Goal: Task Accomplishment & Management: Manage account settings

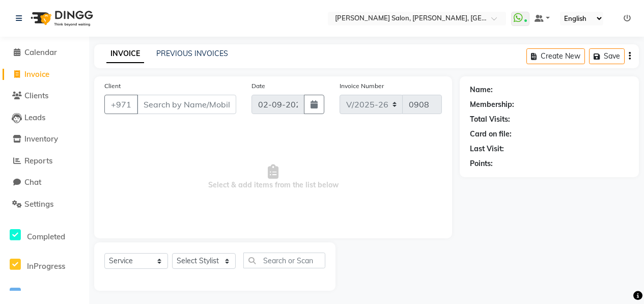
select select "3934"
select select "service"
click at [45, 56] on span "Calendar" at bounding box center [40, 52] width 33 height 10
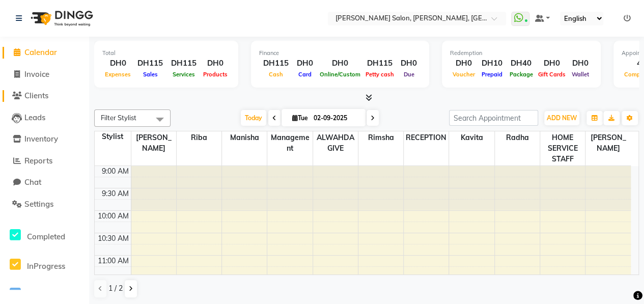
drag, startPoint x: 35, startPoint y: 96, endPoint x: 30, endPoint y: 98, distance: 5.5
click at [34, 96] on span "Clients" at bounding box center [36, 96] width 24 height 10
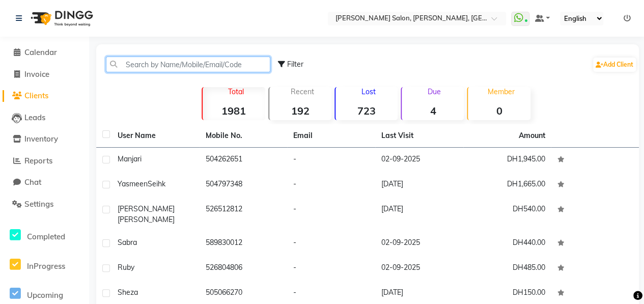
click at [160, 64] on input "text" at bounding box center [188, 65] width 164 height 16
click at [55, 58] on link "Calendar" at bounding box center [45, 53] width 84 height 12
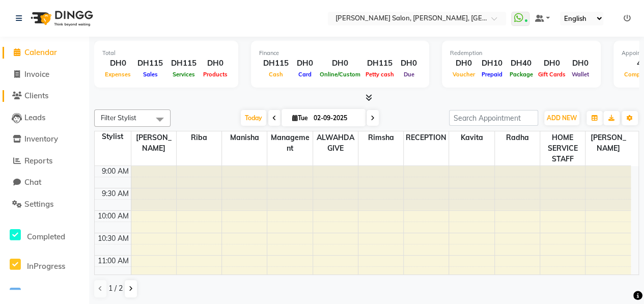
click at [43, 98] on span "Clients" at bounding box center [36, 96] width 24 height 10
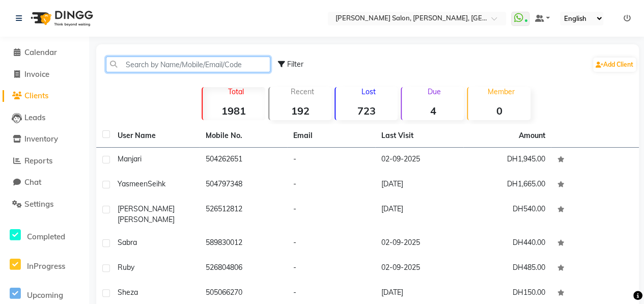
click at [134, 66] on input "text" at bounding box center [188, 65] width 164 height 16
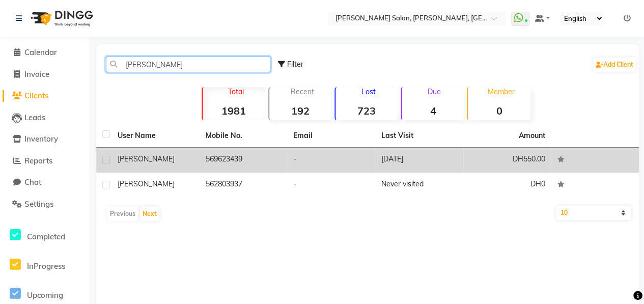
type input "[PERSON_NAME]"
click at [192, 164] on td "[PERSON_NAME]" at bounding box center [156, 160] width 88 height 25
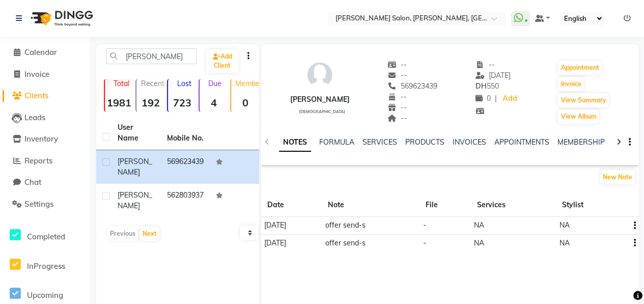
drag, startPoint x: 380, startPoint y: 86, endPoint x: 420, endPoint y: 88, distance: 40.3
click at [420, 88] on div "[PERSON_NAME] [DEMOGRAPHIC_DATA] -- -- 569623439 -- -- -- -- [DATE] DH 550 0 | …" at bounding box center [450, 86] width 378 height 75
copy span "569623439"
click at [615, 144] on div at bounding box center [619, 141] width 12 height 20
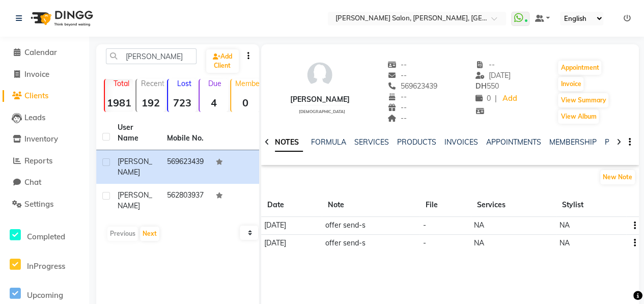
click at [615, 144] on div at bounding box center [619, 141] width 12 height 20
drag, startPoint x: 615, startPoint y: 144, endPoint x: 587, endPoint y: 141, distance: 28.1
click at [587, 141] on link "PACKAGES" at bounding box center [599, 141] width 38 height 9
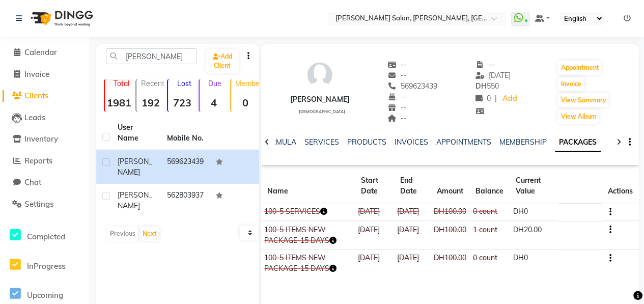
click at [609, 139] on link "VOUCHERS" at bounding box center [629, 141] width 40 height 9
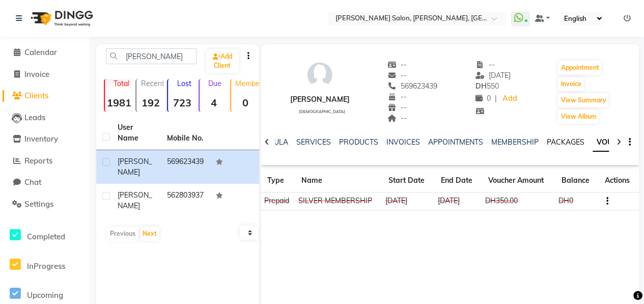
click at [564, 144] on link "PACKAGES" at bounding box center [566, 141] width 38 height 9
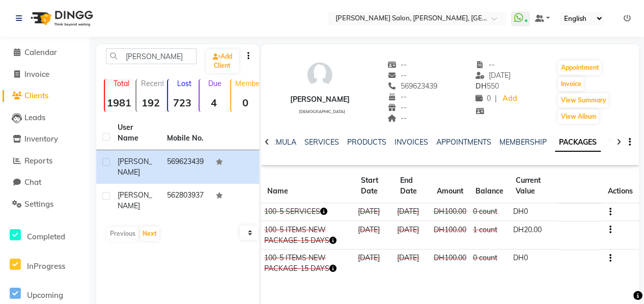
click at [609, 142] on link "VOUCHERS" at bounding box center [629, 141] width 40 height 9
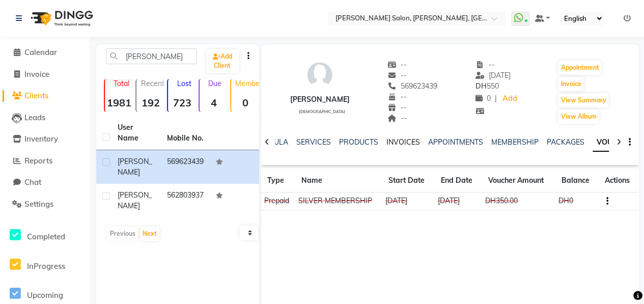
click at [395, 142] on link "INVOICES" at bounding box center [403, 141] width 34 height 9
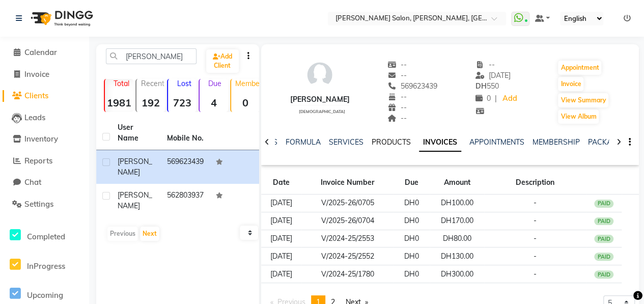
click at [363, 143] on ul "NOTES FORMULA SERVICES PRODUCTS INVOICES APPOINTMENTS MEMBERSHIP PACKAGES VOUCH…" at bounding box center [578, 142] width 646 height 11
click at [346, 145] on link "SERVICES" at bounding box center [346, 141] width 35 height 9
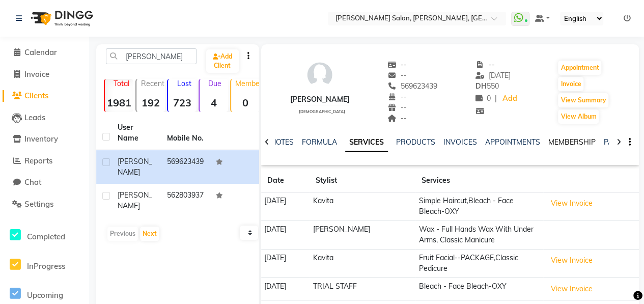
click at [567, 137] on link "MEMBERSHIP" at bounding box center [571, 141] width 47 height 9
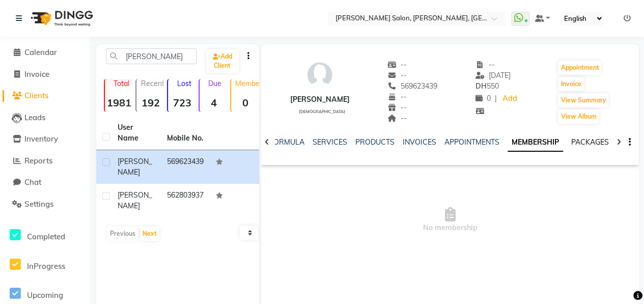
click at [585, 142] on link "PACKAGES" at bounding box center [590, 141] width 38 height 9
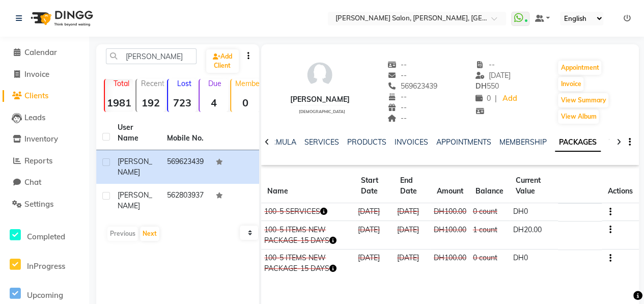
click at [609, 142] on link "VOUCHERS" at bounding box center [629, 141] width 40 height 9
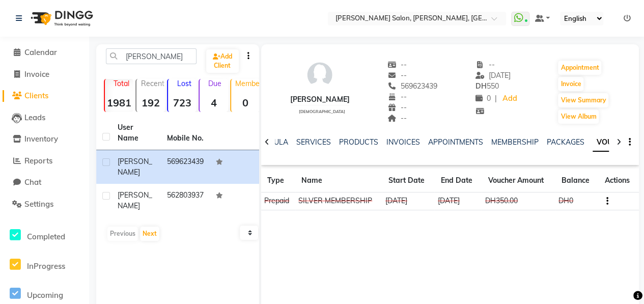
click at [269, 140] on div at bounding box center [267, 141] width 12 height 20
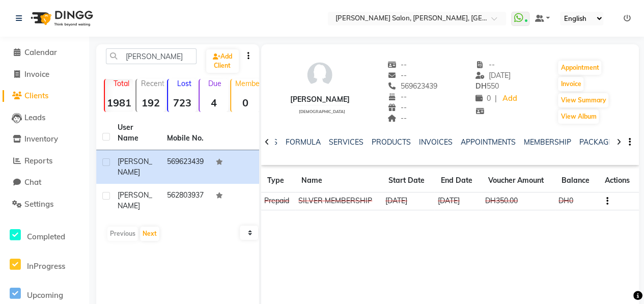
click at [269, 140] on icon at bounding box center [267, 141] width 5 height 7
click at [268, 141] on icon at bounding box center [267, 141] width 5 height 7
click at [267, 144] on div "NOTES FORMULA SERVICES PRODUCTS INVOICES APPOINTMENTS MEMBERSHIP PACKAGES VOUCH…" at bounding box center [450, 142] width 378 height 35
click at [284, 141] on link "NOTES" at bounding box center [290, 141] width 23 height 9
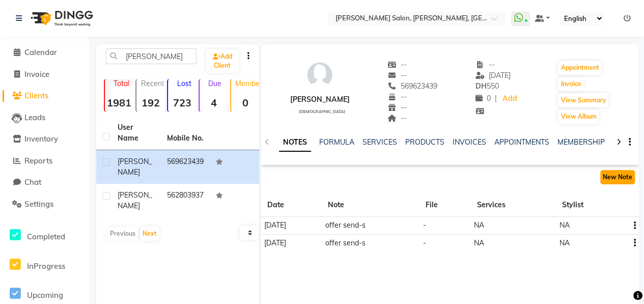
click at [606, 176] on button "New Note" at bounding box center [617, 177] width 35 height 14
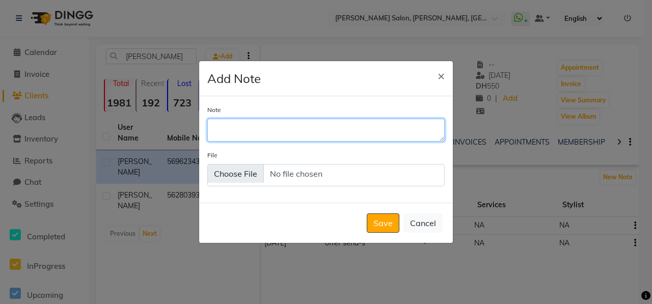
click at [335, 130] on textarea "Note" at bounding box center [325, 130] width 237 height 22
type textarea "Membership renewal offer send-s"
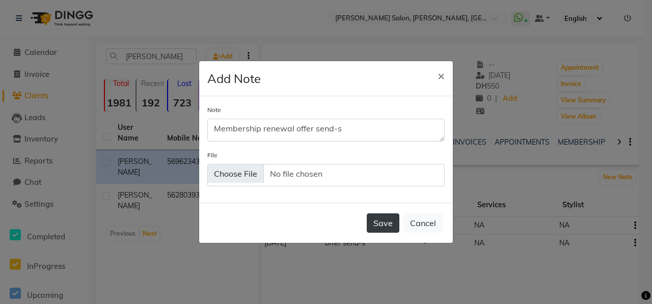
click at [390, 217] on button "Save" at bounding box center [383, 222] width 33 height 19
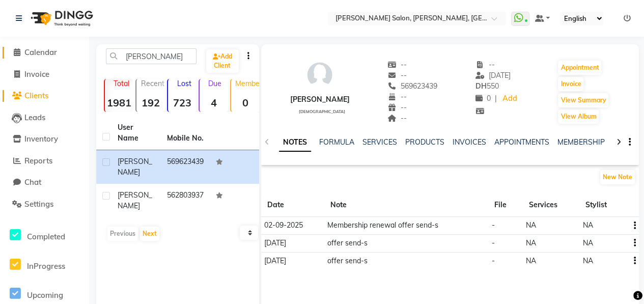
click at [41, 56] on span "Calendar" at bounding box center [40, 52] width 33 height 10
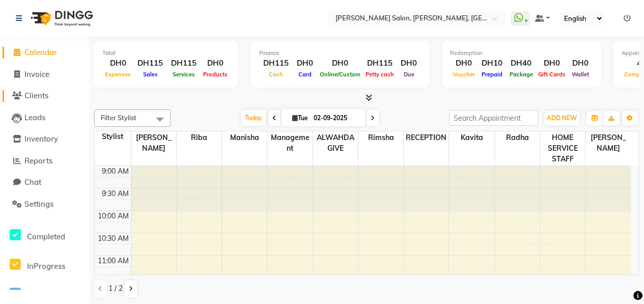
click at [38, 97] on span "Clients" at bounding box center [36, 96] width 24 height 10
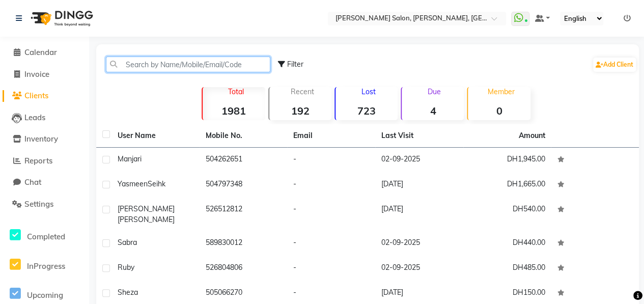
click at [162, 66] on input "text" at bounding box center [188, 65] width 164 height 16
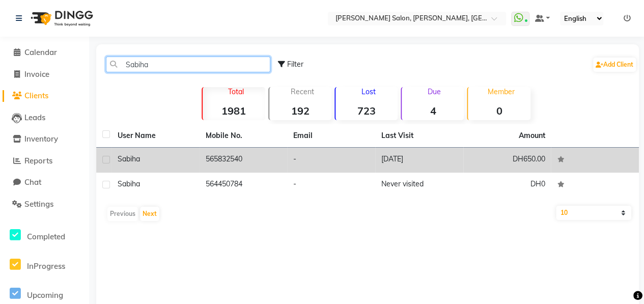
type input "Sabiha"
click at [176, 156] on div "Sabiha" at bounding box center [156, 159] width 76 height 11
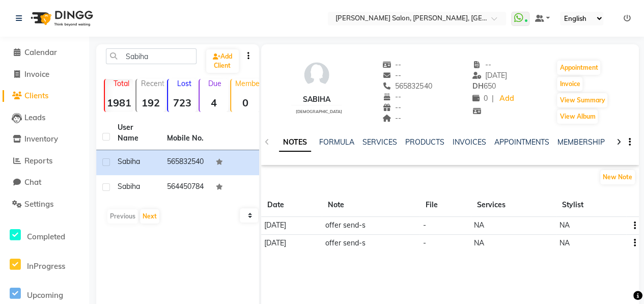
click at [616, 146] on div at bounding box center [619, 141] width 12 height 20
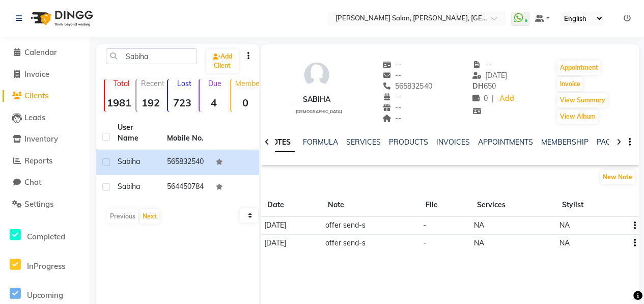
click at [616, 146] on div at bounding box center [619, 141] width 12 height 20
drag, startPoint x: 616, startPoint y: 146, endPoint x: 594, endPoint y: 144, distance: 22.0
click at [594, 144] on link "PACKAGES" at bounding box center [608, 141] width 38 height 9
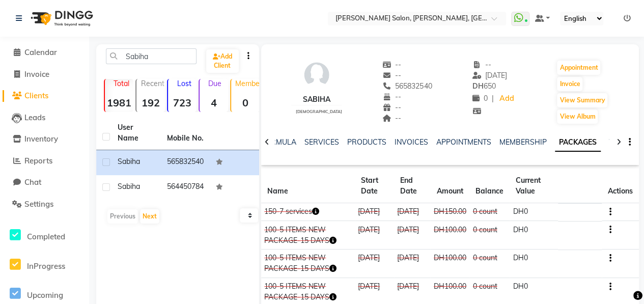
click at [617, 137] on div at bounding box center [619, 141] width 12 height 20
click at [618, 138] on icon at bounding box center [619, 141] width 5 height 7
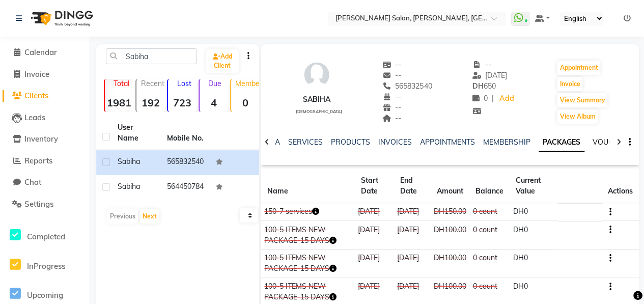
click at [605, 144] on link "VOUCHERS" at bounding box center [613, 141] width 40 height 9
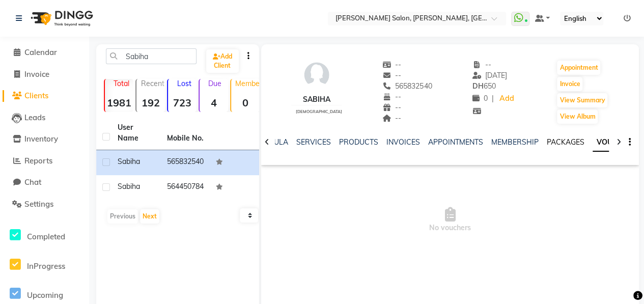
click at [550, 142] on link "PACKAGES" at bounding box center [566, 141] width 38 height 9
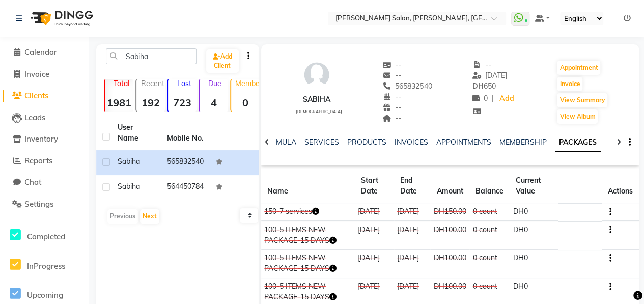
drag, startPoint x: 380, startPoint y: 85, endPoint x: 428, endPoint y: 90, distance: 48.6
click at [428, 90] on div "Sabiha [DEMOGRAPHIC_DATA] -- -- 565832540 Mobile No. -- -- -- -- [DATE] DH 650 …" at bounding box center [450, 86] width 378 height 75
click at [267, 142] on icon at bounding box center [267, 141] width 5 height 7
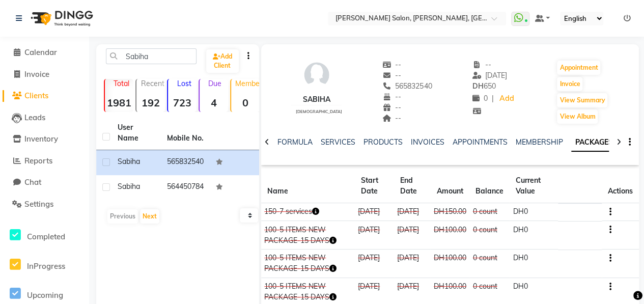
click at [267, 141] on icon at bounding box center [267, 141] width 5 height 7
click at [267, 141] on div "NOTES FORMULA SERVICES PRODUCTS INVOICES APPOINTMENTS MEMBERSHIP PACKAGES VOUCH…" at bounding box center [450, 142] width 378 height 35
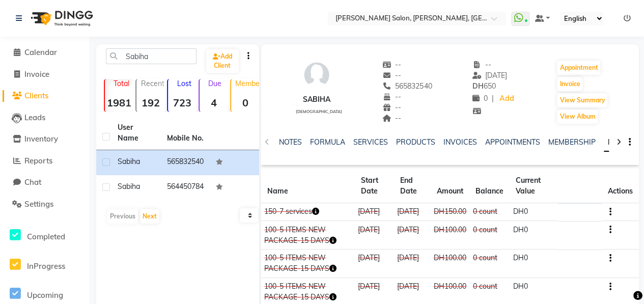
click at [267, 141] on div "NOTES FORMULA SERVICES PRODUCTS INVOICES APPOINTMENTS MEMBERSHIP PACKAGES VOUCH…" at bounding box center [450, 142] width 378 height 35
click at [295, 143] on link "NOTES" at bounding box center [290, 141] width 23 height 9
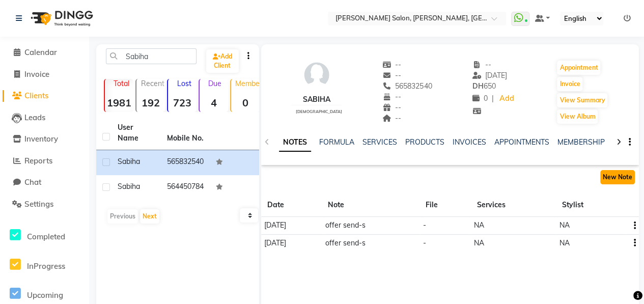
click at [614, 175] on button "New Note" at bounding box center [617, 177] width 35 height 14
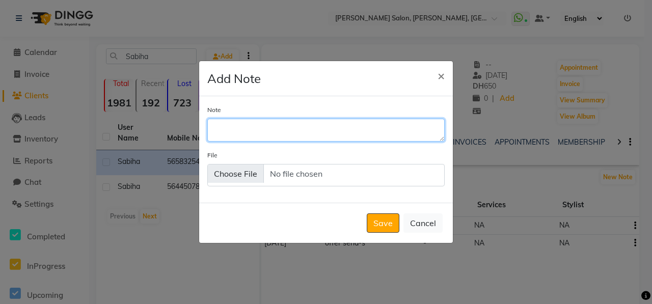
click at [313, 136] on textarea "Note" at bounding box center [325, 130] width 237 height 22
type textarea "packge renewal offer send -s"
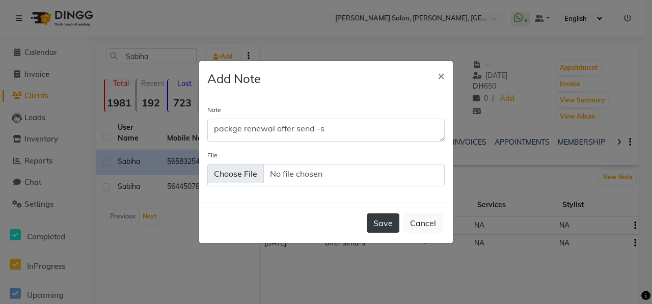
click at [385, 223] on button "Save" at bounding box center [383, 222] width 33 height 19
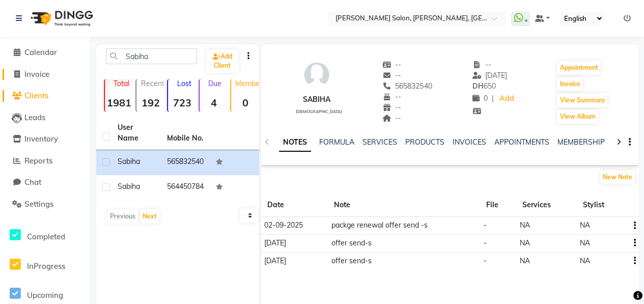
click at [43, 76] on span "Invoice" at bounding box center [36, 74] width 25 height 10
select select "service"
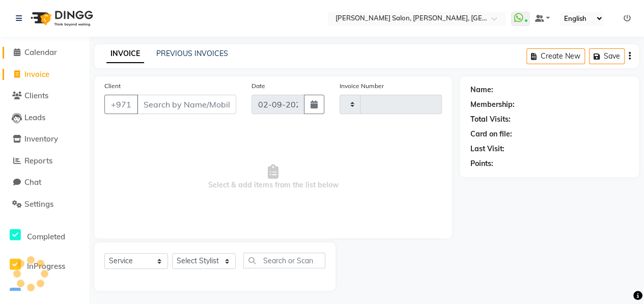
scroll to position [2, 0]
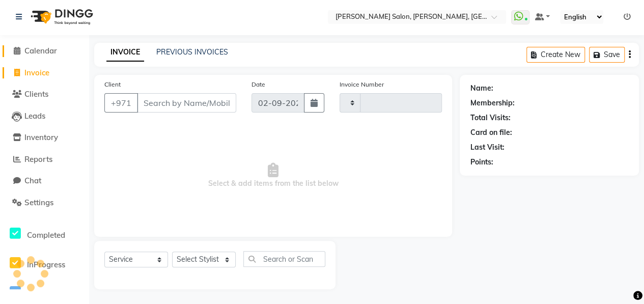
type input "0908"
click at [46, 52] on span "Calendar" at bounding box center [40, 51] width 33 height 10
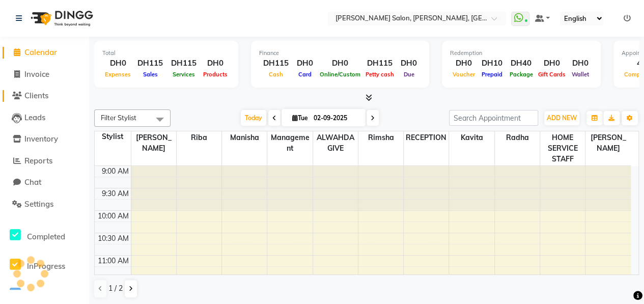
click at [41, 98] on span "Clients" at bounding box center [36, 96] width 24 height 10
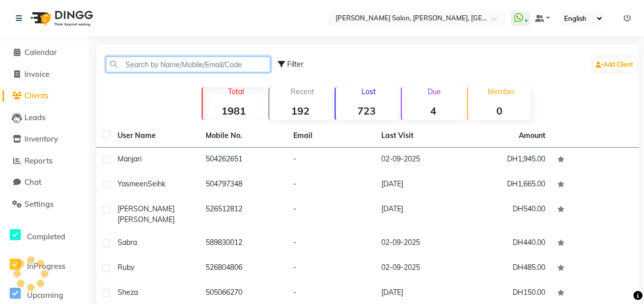
click at [154, 64] on input "text" at bounding box center [188, 65] width 164 height 16
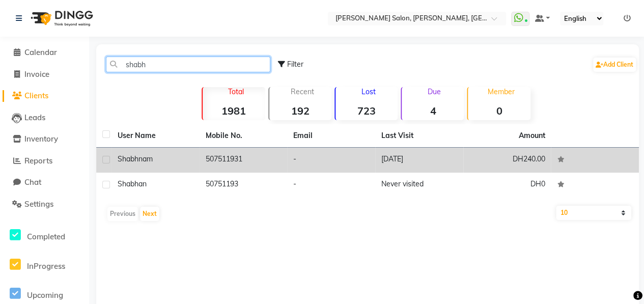
type input "shabh"
click at [179, 157] on div "shabhnam" at bounding box center [156, 159] width 76 height 11
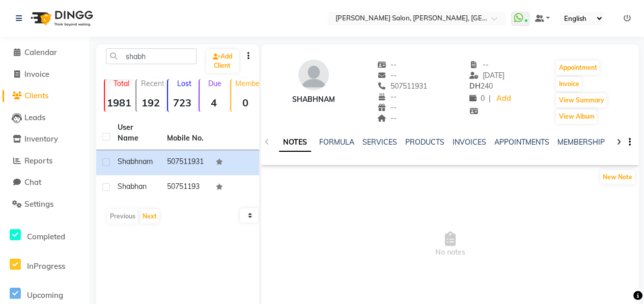
click at [621, 142] on div at bounding box center [619, 141] width 12 height 20
click at [620, 142] on icon at bounding box center [619, 141] width 5 height 7
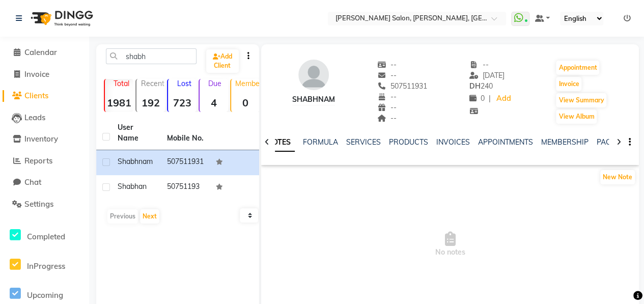
click at [617, 142] on icon at bounding box center [619, 141] width 5 height 7
click at [604, 141] on link "PACKAGES" at bounding box center [608, 141] width 38 height 9
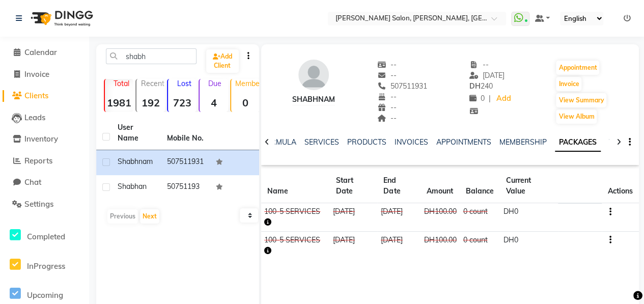
click at [622, 139] on div at bounding box center [619, 141] width 12 height 20
click at [623, 139] on div at bounding box center [619, 141] width 12 height 20
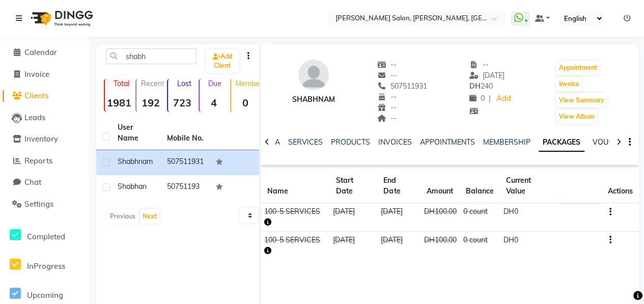
drag, startPoint x: 623, startPoint y: 139, endPoint x: 600, endPoint y: 143, distance: 22.8
click at [600, 143] on link "VOUCHERS" at bounding box center [613, 141] width 40 height 9
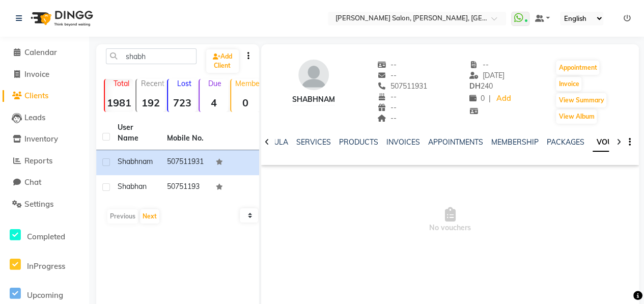
drag, startPoint x: 389, startPoint y: 87, endPoint x: 428, endPoint y: 87, distance: 39.2
click at [428, 87] on div "shabhnam -- -- 507511931 Mobile No. -- -- -- -- [DATE] DH 240 0 | Add Appointme…" at bounding box center [450, 86] width 378 height 75
copy span "507511931"
click at [263, 143] on div at bounding box center [267, 141] width 12 height 20
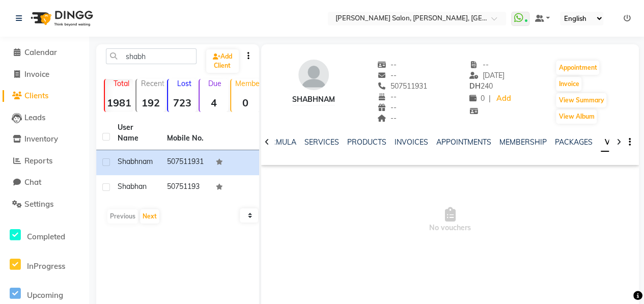
click at [263, 143] on div at bounding box center [267, 141] width 12 height 20
click at [286, 142] on link "NOTES" at bounding box center [282, 141] width 23 height 9
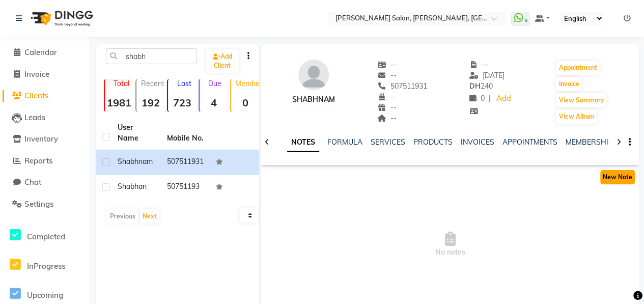
click at [618, 177] on button "New Note" at bounding box center [617, 177] width 35 height 14
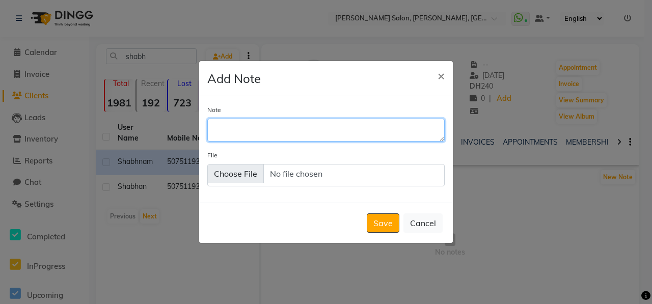
click at [312, 135] on textarea "Note" at bounding box center [325, 130] width 237 height 22
type textarea "package renewal offer send"
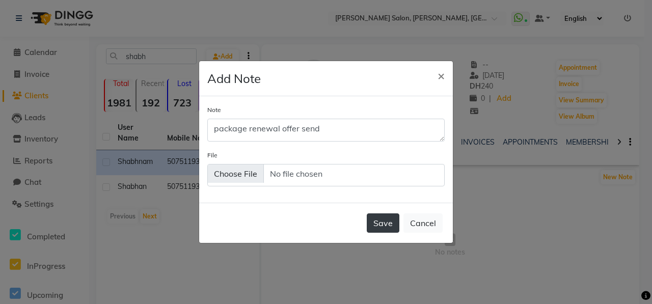
click at [376, 221] on button "Save" at bounding box center [383, 222] width 33 height 19
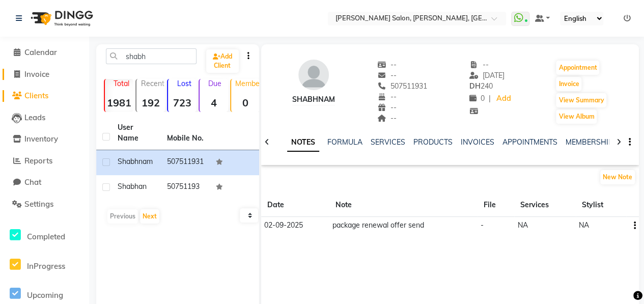
drag, startPoint x: 40, startPoint y: 72, endPoint x: 37, endPoint y: 78, distance: 7.3
click at [40, 72] on span "Invoice" at bounding box center [36, 74] width 25 height 10
select select "service"
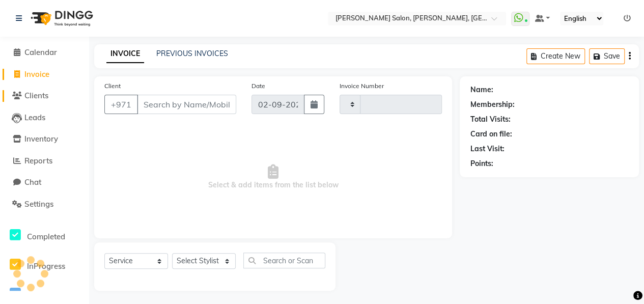
scroll to position [2, 0]
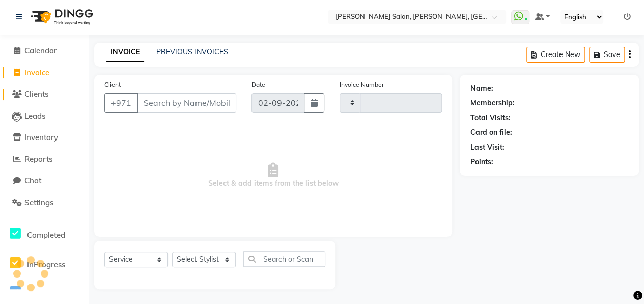
type input "0908"
select select "3934"
click at [38, 95] on span "Clients" at bounding box center [36, 94] width 24 height 10
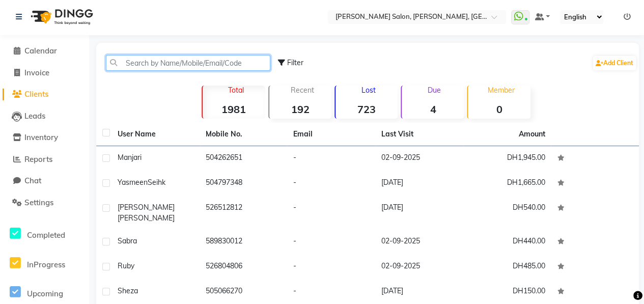
click at [166, 65] on input "text" at bounding box center [188, 63] width 164 height 16
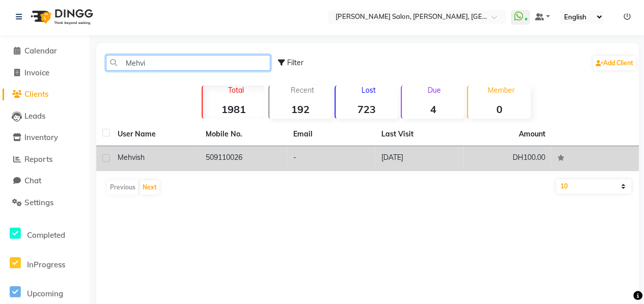
type input "Mehvi"
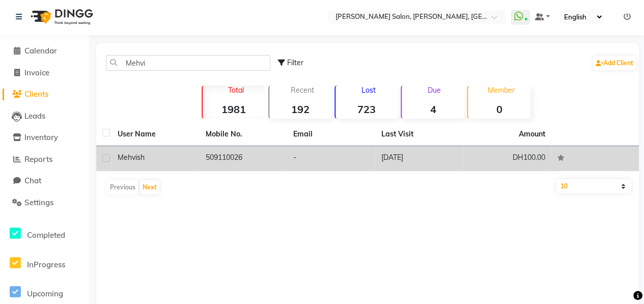
click at [179, 165] on td "Mehvish" at bounding box center [156, 158] width 88 height 25
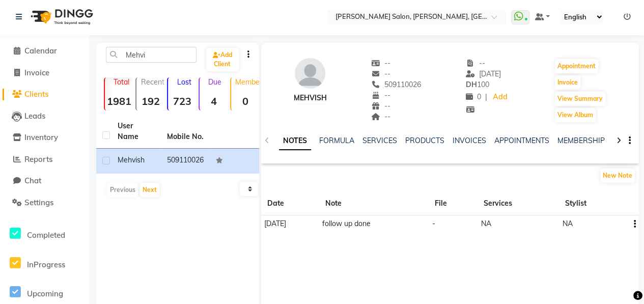
click at [618, 137] on icon at bounding box center [619, 140] width 5 height 7
click at [618, 138] on icon at bounding box center [619, 140] width 5 height 7
drag, startPoint x: 618, startPoint y: 138, endPoint x: 602, endPoint y: 140, distance: 16.4
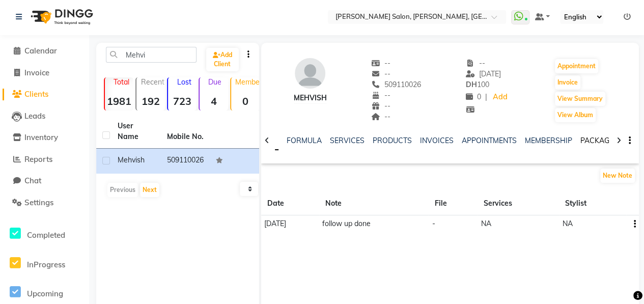
click at [602, 140] on link "PACKAGES" at bounding box center [599, 140] width 38 height 9
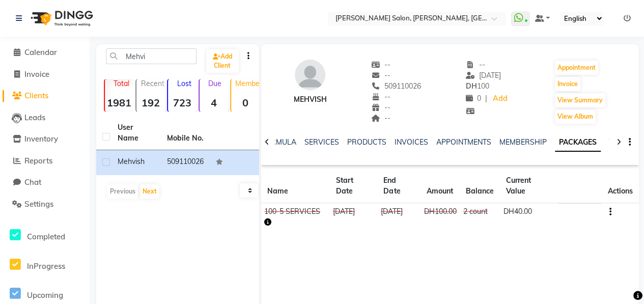
click at [609, 142] on link "VOUCHERS" at bounding box center [629, 141] width 40 height 9
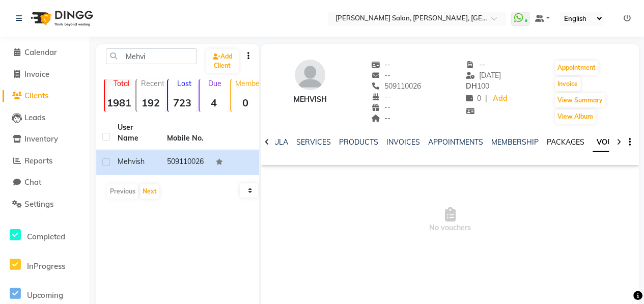
click at [567, 144] on link "PACKAGES" at bounding box center [566, 141] width 38 height 9
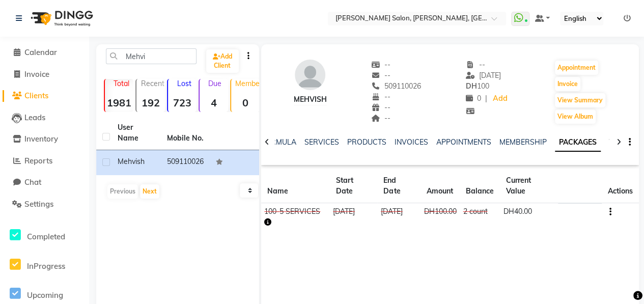
click at [609, 140] on link "VOUCHERS" at bounding box center [629, 141] width 40 height 9
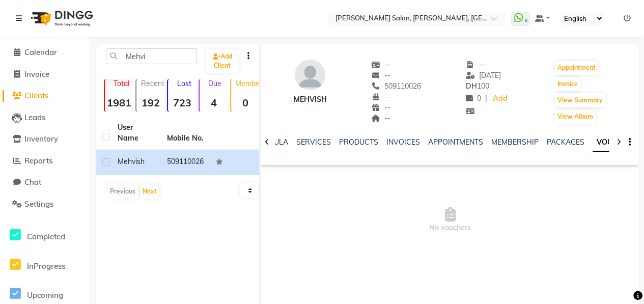
drag, startPoint x: 382, startPoint y: 84, endPoint x: 421, endPoint y: 95, distance: 40.9
click at [421, 95] on div "Mehvish -- -- 509110026 -- -- -- -- [DATE] DH 100 0 | Add Appointment Invoice V…" at bounding box center [450, 86] width 378 height 75
copy div "509110026 Mobile No. --"
click at [265, 141] on icon at bounding box center [267, 141] width 5 height 7
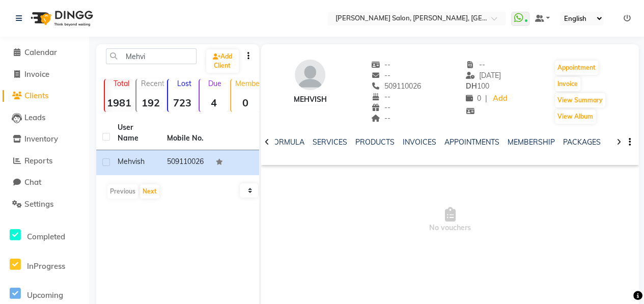
click at [265, 141] on icon at bounding box center [267, 141] width 5 height 7
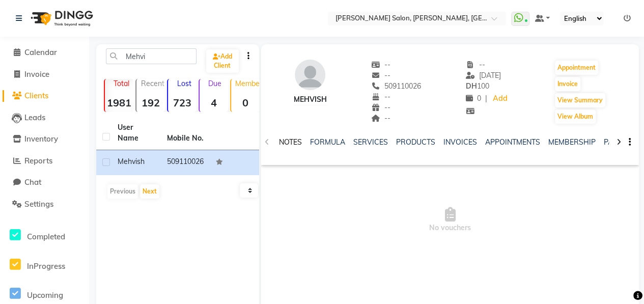
click at [286, 143] on link "NOTES" at bounding box center [290, 141] width 23 height 9
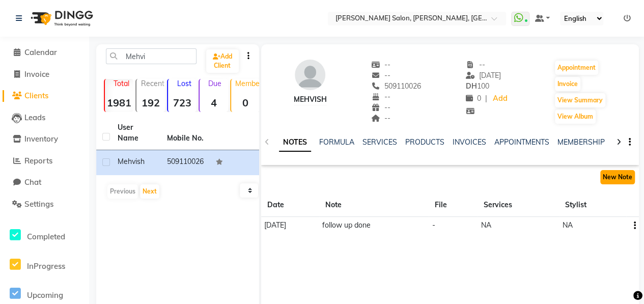
click at [603, 180] on button "New Note" at bounding box center [617, 177] width 35 height 14
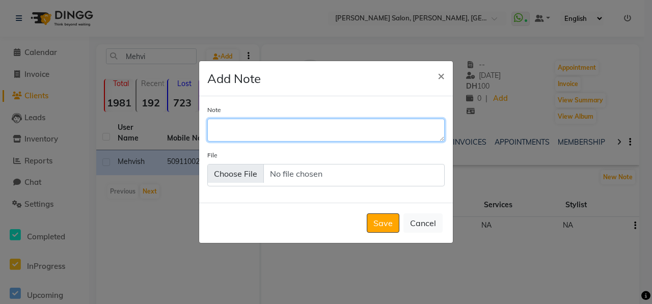
click at [279, 130] on textarea "Note" at bounding box center [325, 130] width 237 height 22
type textarea "package renewal offer send-s"
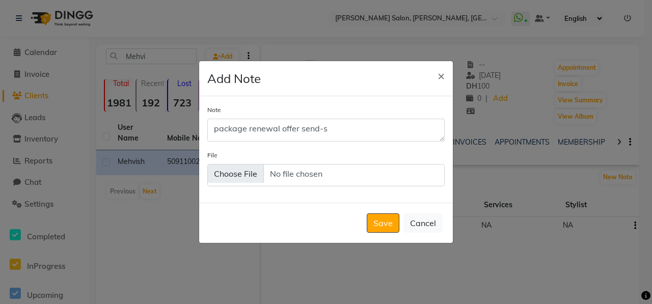
click at [394, 214] on button "Save" at bounding box center [383, 222] width 33 height 19
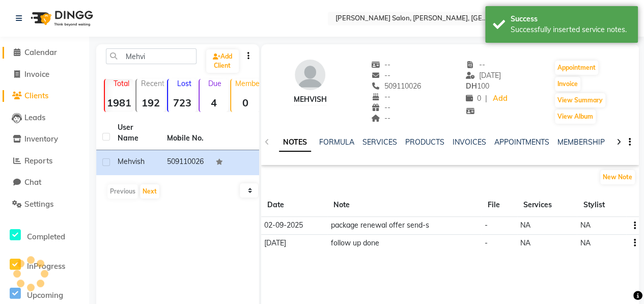
click at [44, 52] on span "Calendar" at bounding box center [40, 52] width 33 height 10
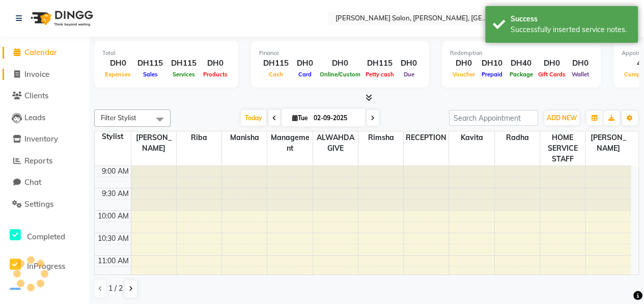
click at [41, 74] on span "Invoice" at bounding box center [36, 74] width 25 height 10
select select "service"
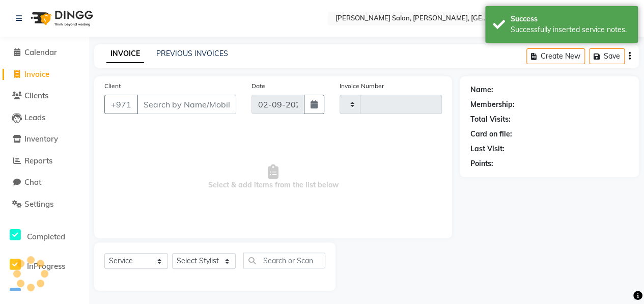
type input "0908"
select select "3934"
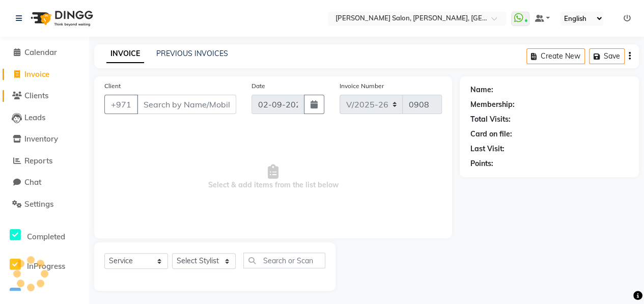
click at [39, 97] on span "Clients" at bounding box center [36, 96] width 24 height 10
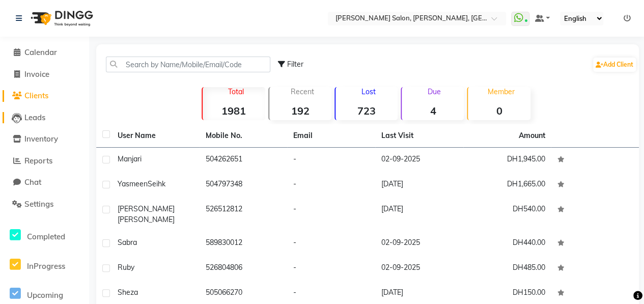
click at [38, 118] on span "Leads" at bounding box center [34, 118] width 21 height 10
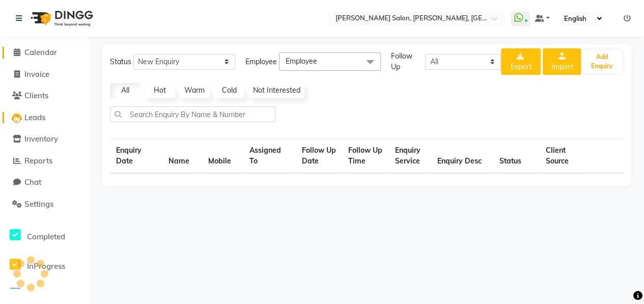
select select "10"
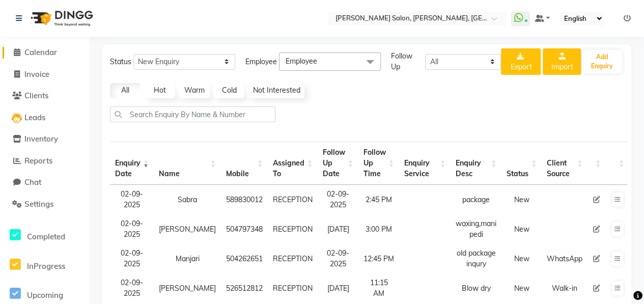
click at [41, 51] on span "Calendar" at bounding box center [40, 52] width 33 height 10
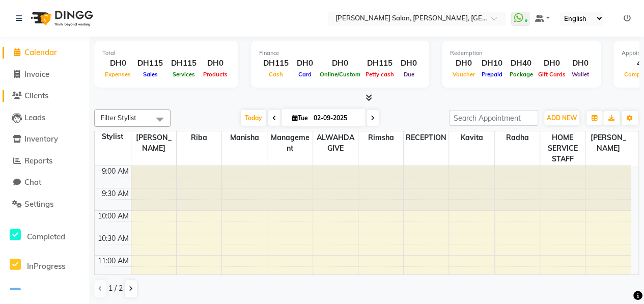
click at [39, 97] on span "Clients" at bounding box center [36, 96] width 24 height 10
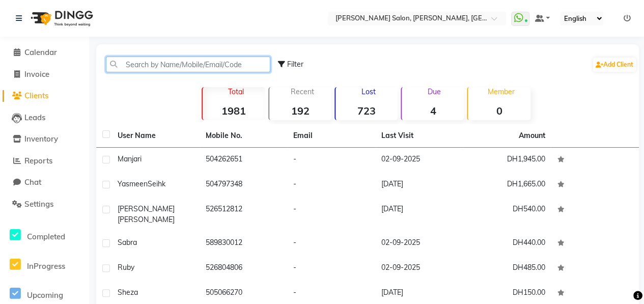
click at [170, 62] on input "text" at bounding box center [188, 65] width 164 height 16
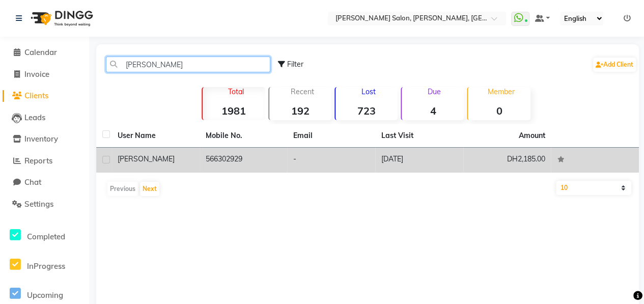
type input "[PERSON_NAME]"
click at [180, 161] on div "[PERSON_NAME]" at bounding box center [156, 159] width 76 height 11
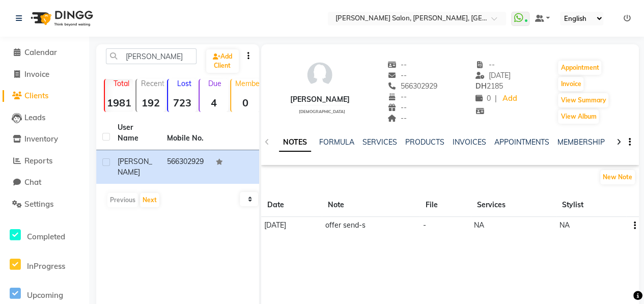
click at [617, 145] on icon at bounding box center [619, 141] width 5 height 7
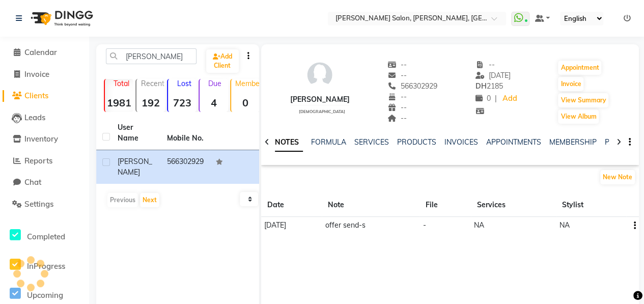
click at [617, 145] on icon at bounding box center [619, 141] width 5 height 7
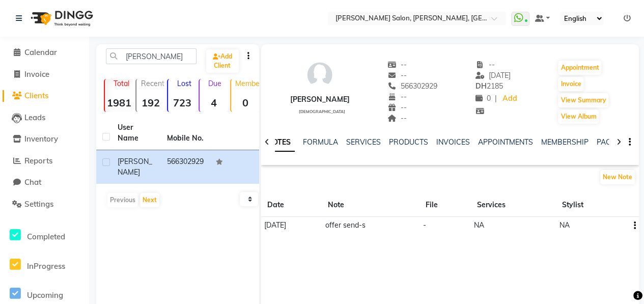
click at [617, 145] on icon at bounding box center [619, 141] width 5 height 7
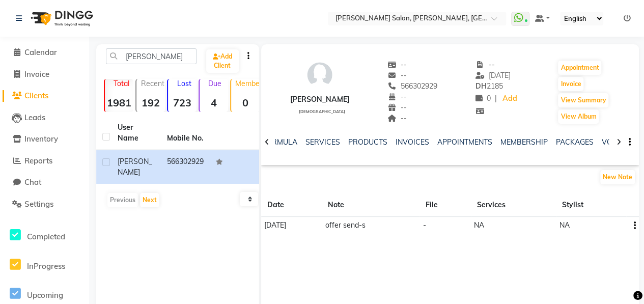
click at [617, 145] on icon at bounding box center [619, 141] width 5 height 7
click at [590, 142] on link "VOUCHERS" at bounding box center [606, 141] width 40 height 9
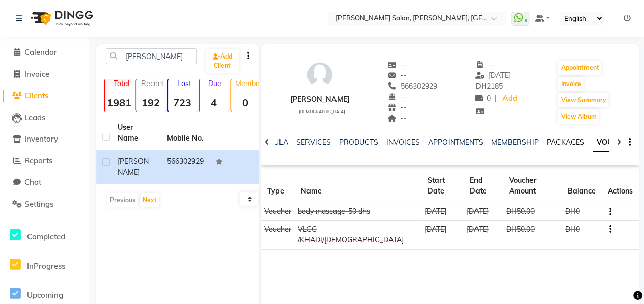
click at [563, 140] on link "PACKAGES" at bounding box center [566, 141] width 38 height 9
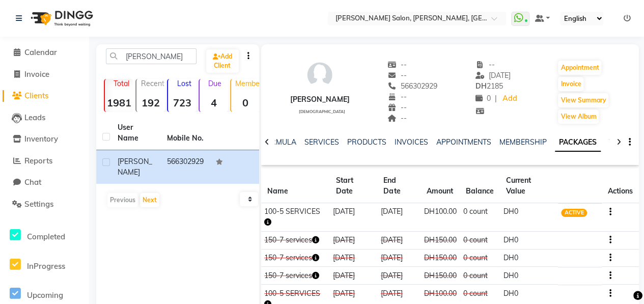
drag, startPoint x: 378, startPoint y: 85, endPoint x: 432, endPoint y: 80, distance: 54.2
click at [432, 80] on div "[PERSON_NAME] [DEMOGRAPHIC_DATA] -- -- 566302929 -- -- -- -- [DATE] DH 2185 0 |…" at bounding box center [450, 86] width 378 height 75
drag, startPoint x: 379, startPoint y: 84, endPoint x: 420, endPoint y: 83, distance: 40.7
click at [420, 83] on div "[PERSON_NAME] [DEMOGRAPHIC_DATA] -- -- 566302929 -- -- -- -- [DATE] DH 2185 0 |…" at bounding box center [450, 86] width 378 height 75
copy span "566302929"
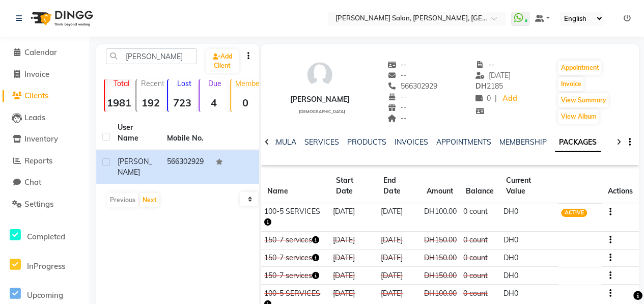
click at [270, 140] on div at bounding box center [267, 141] width 12 height 20
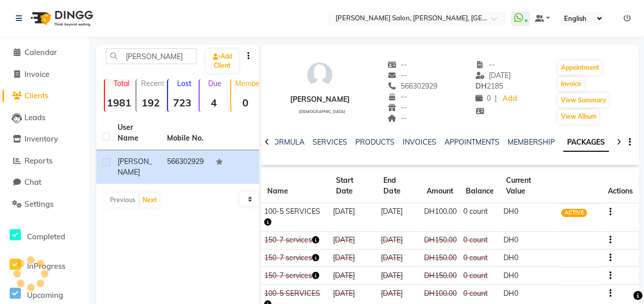
click at [271, 140] on div at bounding box center [267, 141] width 12 height 20
click at [270, 140] on div at bounding box center [267, 141] width 12 height 20
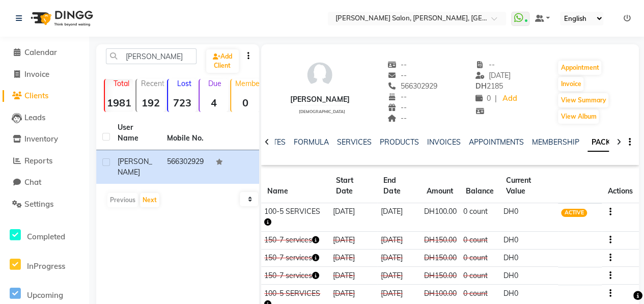
click at [270, 140] on div at bounding box center [267, 141] width 12 height 20
click at [270, 140] on div "NOTES FORMULA SERVICES PRODUCTS INVOICES APPOINTMENTS MEMBERSHIP PACKAGES VOUCH…" at bounding box center [450, 142] width 378 height 35
click at [281, 140] on link "NOTES" at bounding box center [290, 141] width 23 height 9
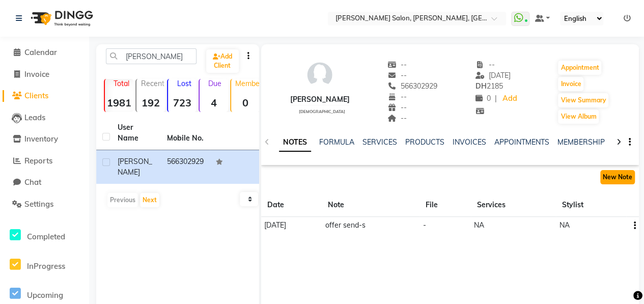
click at [607, 178] on button "New Note" at bounding box center [617, 177] width 35 height 14
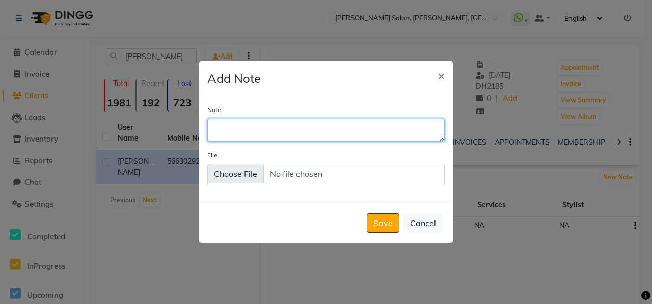
click at [258, 132] on textarea "Note" at bounding box center [325, 130] width 237 height 22
type textarea "package renewal offer send-s"
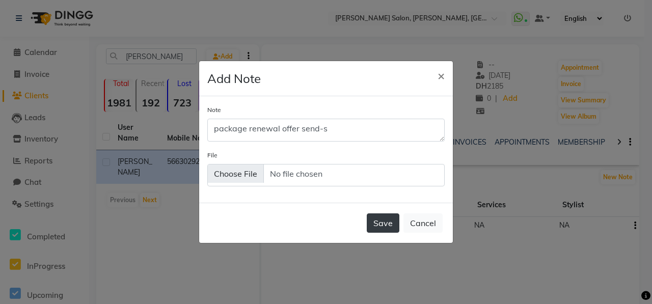
click at [377, 223] on button "Save" at bounding box center [383, 222] width 33 height 19
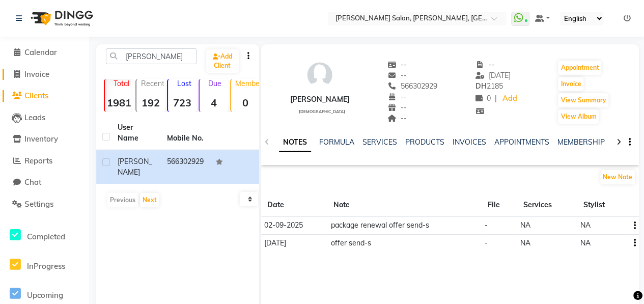
click at [48, 73] on span "Invoice" at bounding box center [36, 74] width 25 height 10
select select "service"
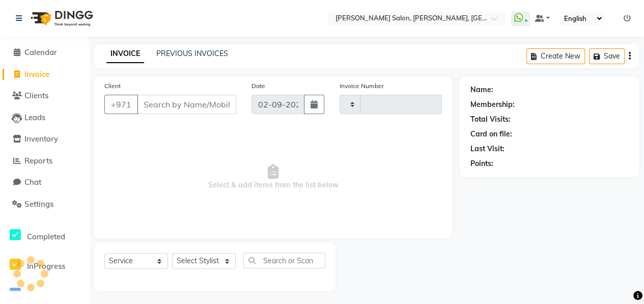
scroll to position [2, 0]
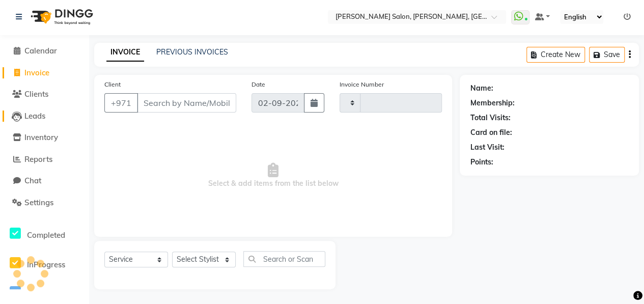
type input "0908"
select select "3934"
click at [37, 93] on span "Clients" at bounding box center [36, 94] width 24 height 10
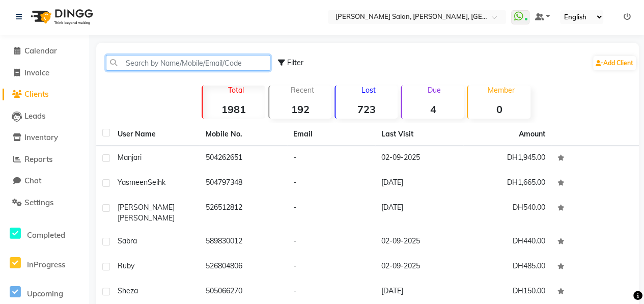
click at [170, 58] on input "text" at bounding box center [188, 63] width 164 height 16
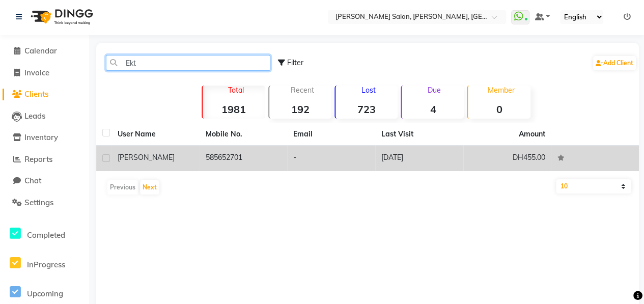
type input "Ekt"
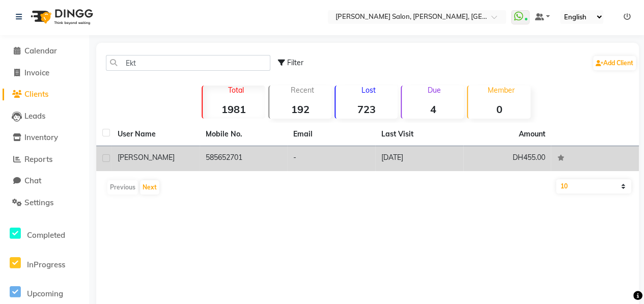
click at [202, 159] on td "585652701" at bounding box center [244, 158] width 88 height 25
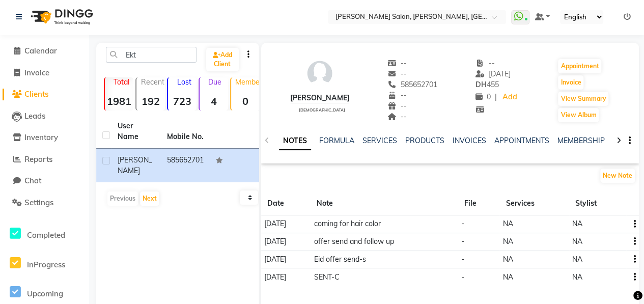
click at [621, 141] on div at bounding box center [619, 140] width 12 height 20
click at [622, 141] on div at bounding box center [619, 140] width 12 height 20
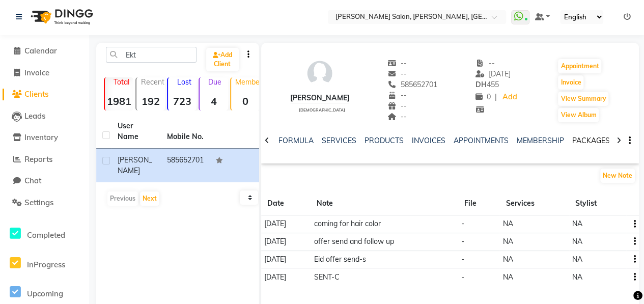
drag, startPoint x: 622, startPoint y: 141, endPoint x: 593, endPoint y: 145, distance: 29.9
click at [593, 145] on div "PACKAGES" at bounding box center [591, 140] width 38 height 11
click at [592, 143] on link "PACKAGES" at bounding box center [591, 140] width 38 height 9
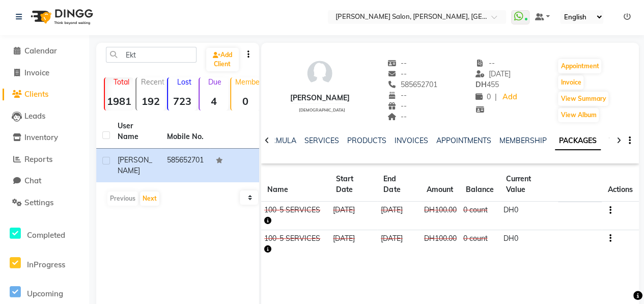
click at [609, 140] on link "VOUCHERS" at bounding box center [629, 140] width 40 height 9
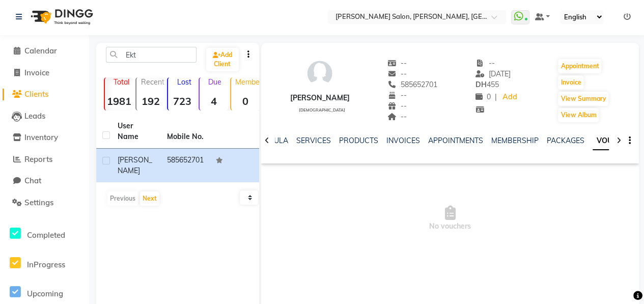
drag, startPoint x: 380, startPoint y: 84, endPoint x: 424, endPoint y: 88, distance: 44.0
click at [424, 88] on div "[PERSON_NAME] [DEMOGRAPHIC_DATA] -- -- 585652701 -- -- -- -- [DATE] DH 455 0 | …" at bounding box center [450, 85] width 378 height 75
copy span "585652701"
click at [267, 135] on div at bounding box center [267, 140] width 12 height 20
click at [266, 140] on icon at bounding box center [267, 140] width 5 height 7
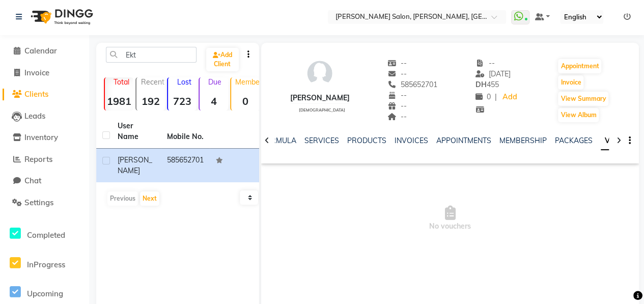
click at [266, 140] on icon at bounding box center [267, 140] width 5 height 7
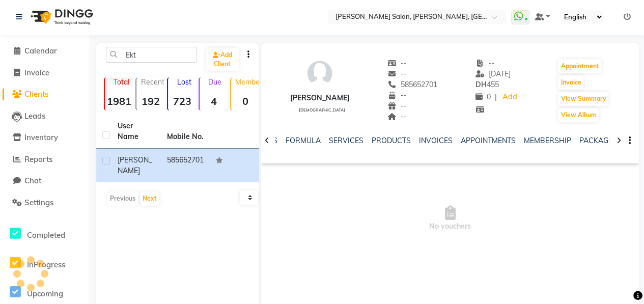
click at [266, 140] on icon at bounding box center [267, 140] width 5 height 7
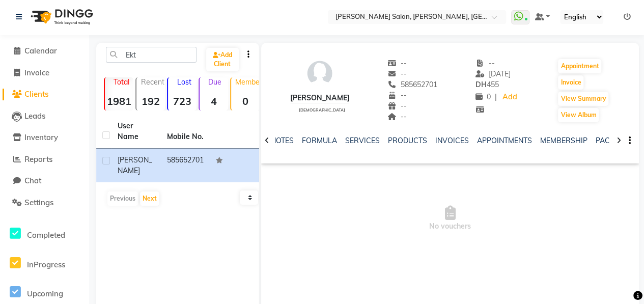
click at [266, 140] on icon at bounding box center [267, 140] width 5 height 7
click at [280, 142] on link "NOTES" at bounding box center [290, 140] width 23 height 9
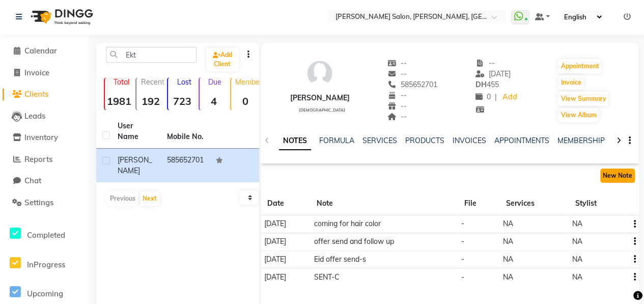
click at [616, 172] on button "New Note" at bounding box center [617, 176] width 35 height 14
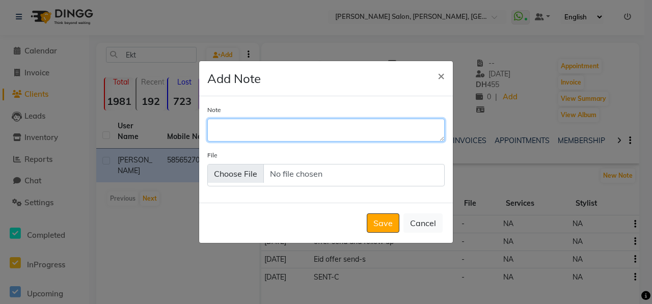
click at [338, 132] on textarea "Note" at bounding box center [325, 130] width 237 height 22
type textarea "package renewal offer send-s"
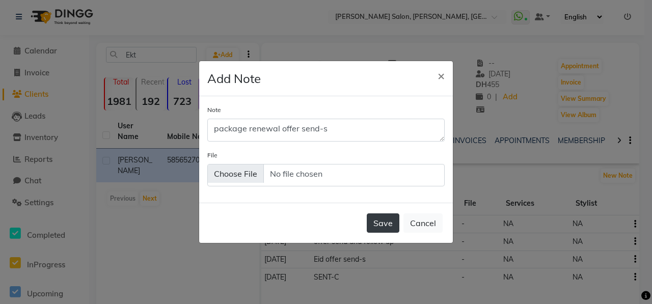
click at [374, 224] on button "Save" at bounding box center [383, 222] width 33 height 19
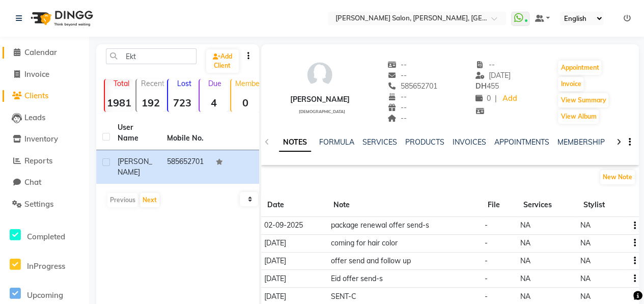
drag, startPoint x: 46, startPoint y: 56, endPoint x: 47, endPoint y: 64, distance: 7.7
click at [46, 56] on span "Calendar" at bounding box center [40, 52] width 33 height 10
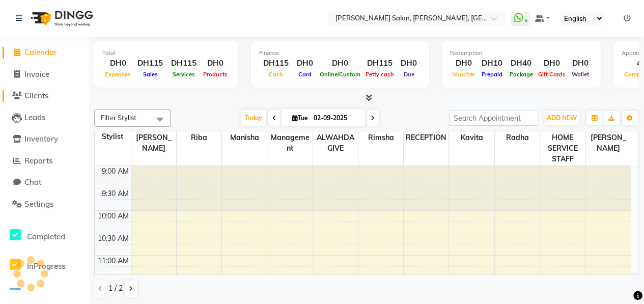
click at [46, 98] on span "Clients" at bounding box center [36, 96] width 24 height 10
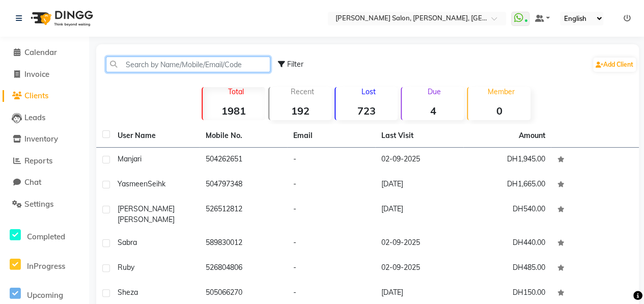
click at [163, 67] on input "text" at bounding box center [188, 65] width 164 height 16
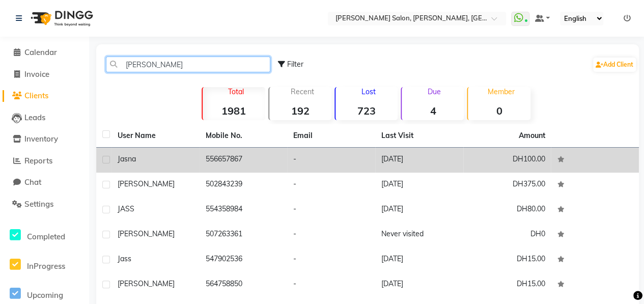
type input "[PERSON_NAME]"
click at [183, 157] on div "Jasna" at bounding box center [156, 159] width 76 height 11
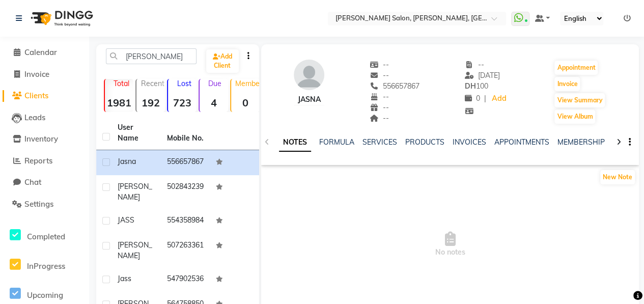
click at [615, 143] on div at bounding box center [619, 141] width 12 height 20
click at [619, 144] on icon at bounding box center [619, 141] width 5 height 7
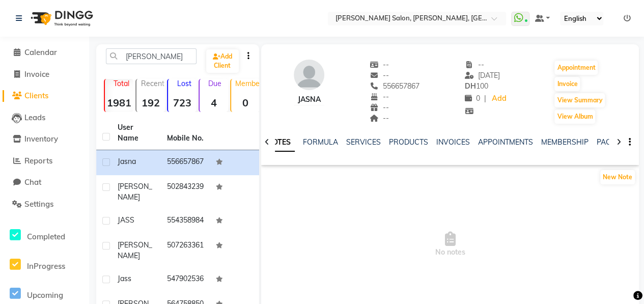
click at [619, 144] on icon at bounding box center [619, 141] width 5 height 7
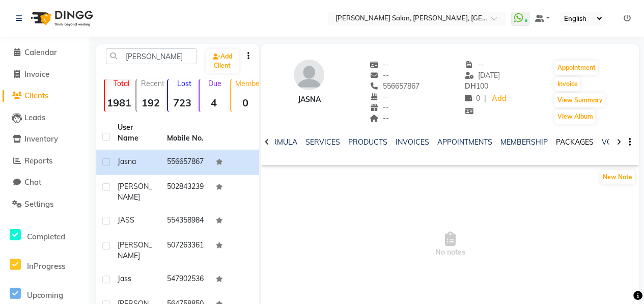
drag, startPoint x: 619, startPoint y: 144, endPoint x: 583, endPoint y: 145, distance: 36.2
click at [583, 145] on link "PACKAGES" at bounding box center [575, 141] width 38 height 9
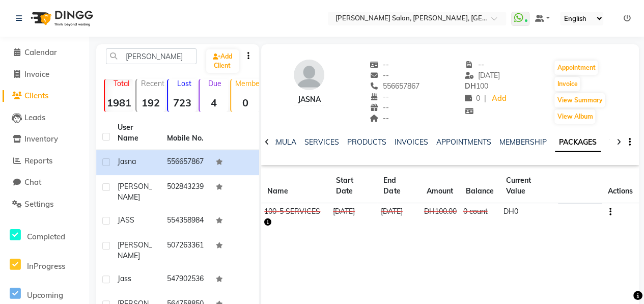
click at [609, 139] on link "VOUCHERS" at bounding box center [629, 141] width 40 height 9
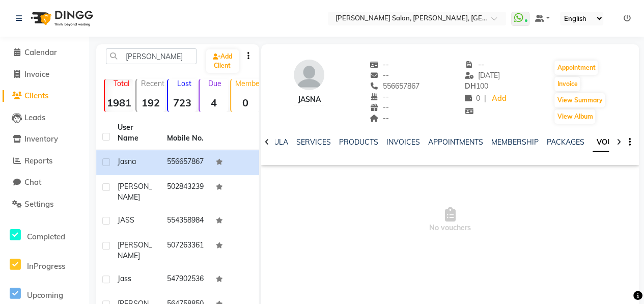
drag, startPoint x: 381, startPoint y: 86, endPoint x: 421, endPoint y: 89, distance: 39.8
click at [421, 89] on div "Jasna -- -- 556657867 Mobile No. -- -- -- -- [DATE] DH 100 0 | Add Appointment …" at bounding box center [450, 86] width 378 height 75
copy span "556657867"
click at [269, 137] on div at bounding box center [267, 141] width 12 height 20
click at [269, 138] on div at bounding box center [267, 141] width 12 height 20
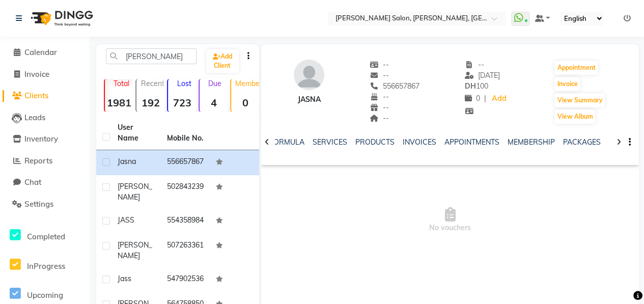
click at [269, 138] on div at bounding box center [267, 141] width 12 height 20
click at [269, 138] on icon at bounding box center [267, 141] width 5 height 7
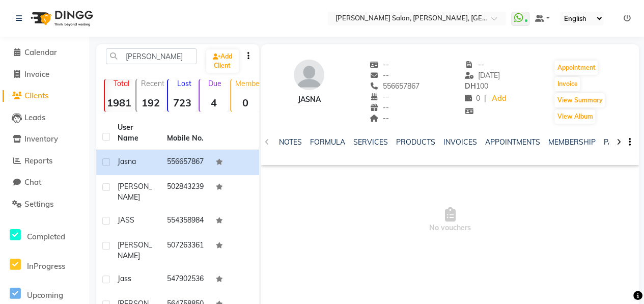
click at [269, 138] on div "NOTES FORMULA SERVICES PRODUCTS INVOICES APPOINTMENTS MEMBERSHIP PACKAGES VOUCH…" at bounding box center [450, 142] width 378 height 35
click at [286, 144] on link "NOTES" at bounding box center [290, 141] width 23 height 9
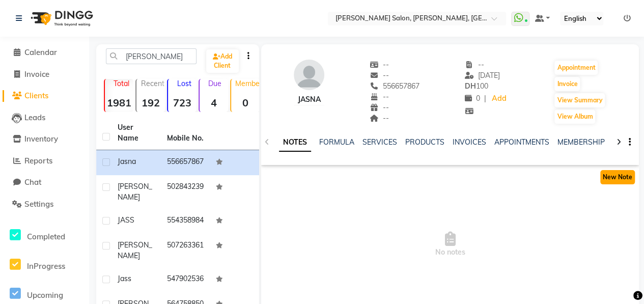
click at [622, 180] on button "New Note" at bounding box center [617, 177] width 35 height 14
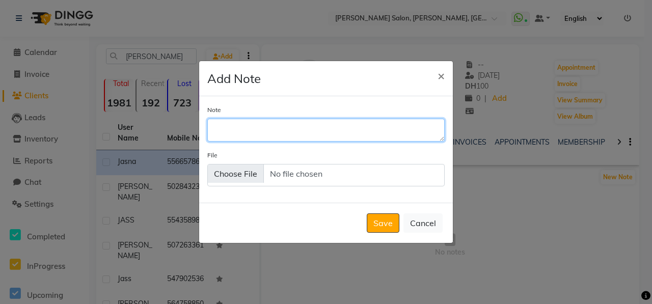
click at [304, 132] on textarea "Note" at bounding box center [325, 130] width 237 height 22
type textarea "package renewal offer send-s"
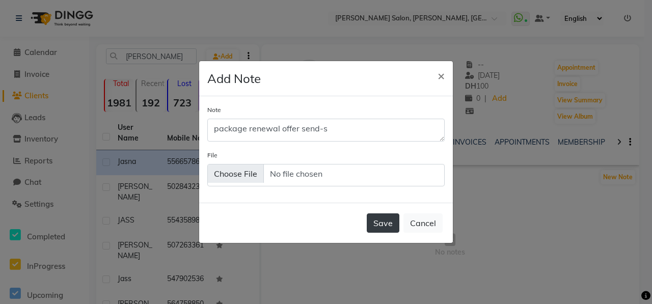
click at [383, 224] on button "Save" at bounding box center [383, 222] width 33 height 19
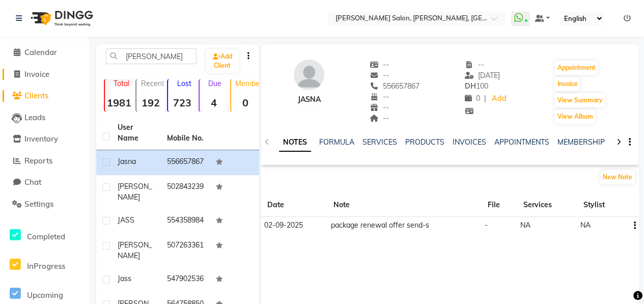
click at [39, 72] on span "Invoice" at bounding box center [36, 74] width 25 height 10
select select "service"
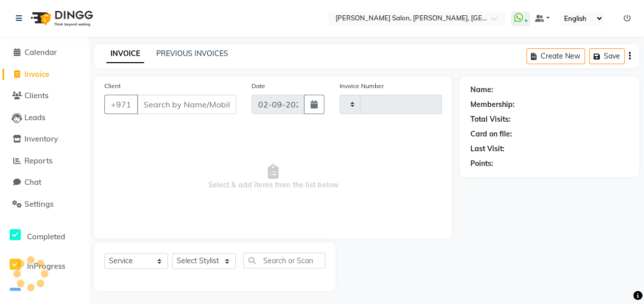
scroll to position [2, 0]
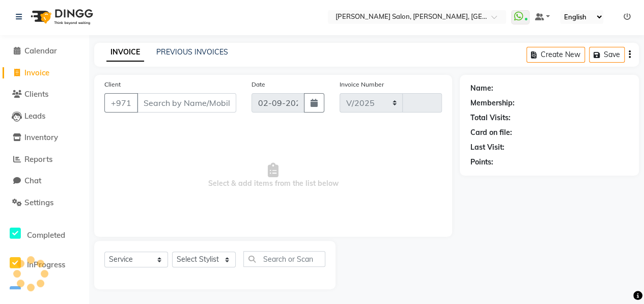
select select "3934"
type input "0908"
click at [41, 117] on span "Leads" at bounding box center [34, 116] width 21 height 10
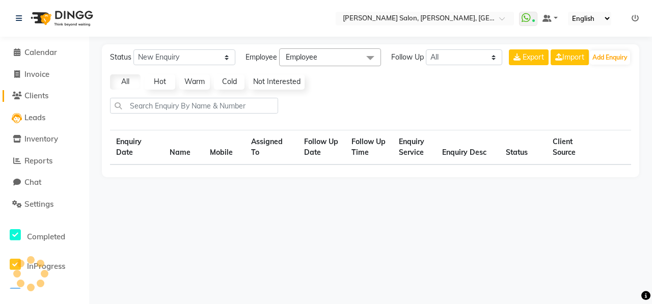
click at [40, 100] on span "Clients" at bounding box center [36, 96] width 24 height 10
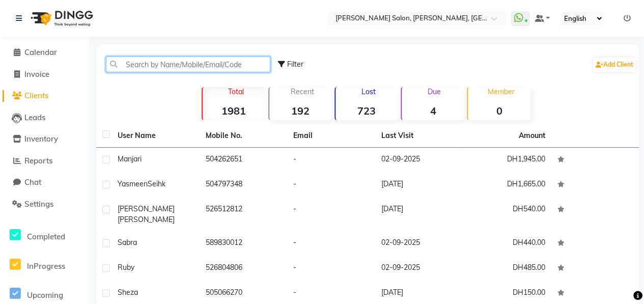
click at [151, 61] on input "text" at bounding box center [188, 65] width 164 height 16
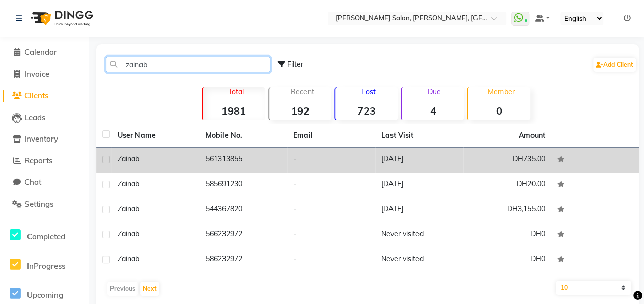
type input "zainab"
click at [172, 160] on div "Zainab" at bounding box center [156, 159] width 76 height 11
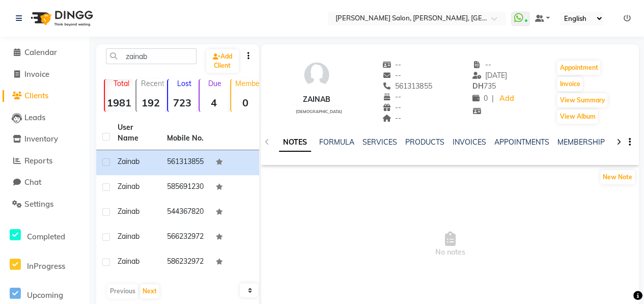
click at [621, 144] on div at bounding box center [619, 141] width 12 height 20
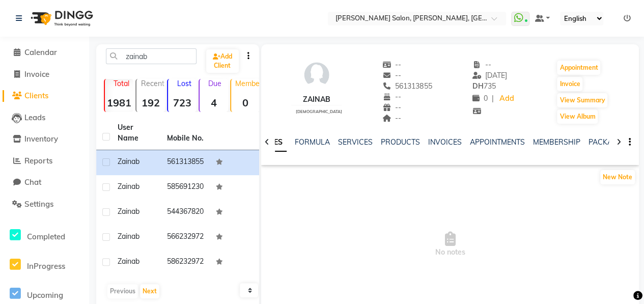
click at [621, 144] on div at bounding box center [619, 141] width 12 height 20
drag, startPoint x: 621, startPoint y: 144, endPoint x: 596, endPoint y: 141, distance: 25.2
click at [596, 141] on link "PACKAGES" at bounding box center [591, 141] width 38 height 9
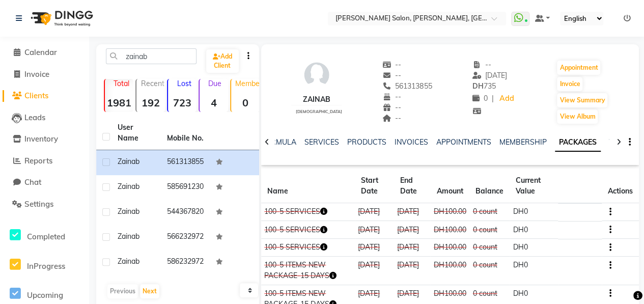
click at [609, 139] on div "NOTES FORMULA SERVICES PRODUCTS INVOICES APPOINTMENTS MEMBERSHIP PACKAGES VOUCH…" at bounding box center [450, 142] width 378 height 35
click at [609, 143] on link "VOUCHERS" at bounding box center [629, 141] width 40 height 9
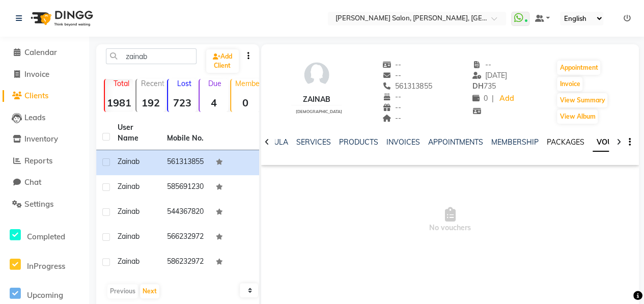
click at [564, 140] on link "PACKAGES" at bounding box center [566, 141] width 38 height 9
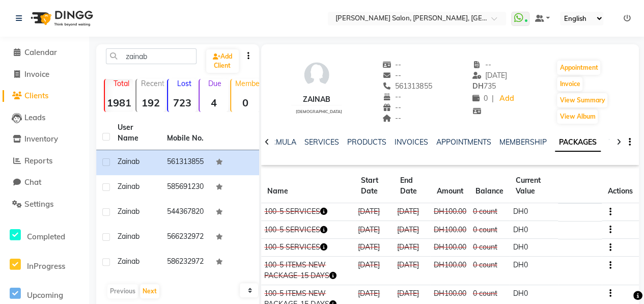
drag, startPoint x: 378, startPoint y: 81, endPoint x: 424, endPoint y: 85, distance: 46.0
click at [424, 85] on div "Zainab [DEMOGRAPHIC_DATA] -- -- 561313855 -- -- -- -- [DATE] DH 735 0 | Add App…" at bounding box center [450, 86] width 378 height 75
copy span "561313855"
click at [407, 108] on div "--" at bounding box center [407, 107] width 50 height 11
drag, startPoint x: 380, startPoint y: 88, endPoint x: 429, endPoint y: 91, distance: 49.5
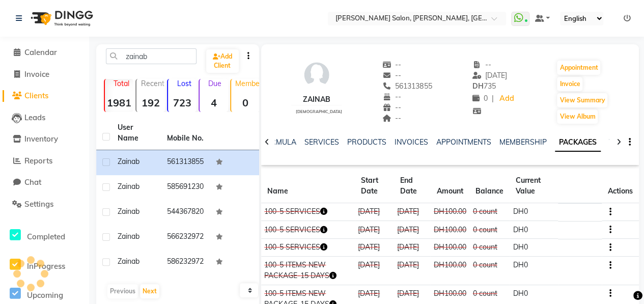
click at [429, 91] on div "Zainab [DEMOGRAPHIC_DATA] -- -- 561313855 -- -- -- -- [DATE] DH 735 0 | Add App…" at bounding box center [450, 86] width 378 height 75
drag, startPoint x: 430, startPoint y: 91, endPoint x: 410, endPoint y: 93, distance: 19.5
drag, startPoint x: 410, startPoint y: 93, endPoint x: 393, endPoint y: 106, distance: 21.8
click at [392, 109] on div "--" at bounding box center [407, 107] width 50 height 11
drag, startPoint x: 378, startPoint y: 86, endPoint x: 436, endPoint y: 86, distance: 57.5
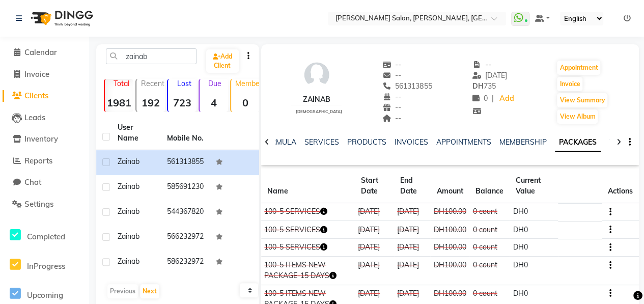
click at [436, 86] on div "Zainab [DEMOGRAPHIC_DATA] -- -- 561313855 Mobile No. -- -- -- -- [DATE] DH 735 …" at bounding box center [450, 86] width 378 height 75
drag, startPoint x: 436, startPoint y: 86, endPoint x: 401, endPoint y: 85, distance: 35.1
copy span "561313855"
click at [268, 142] on icon at bounding box center [267, 141] width 5 height 7
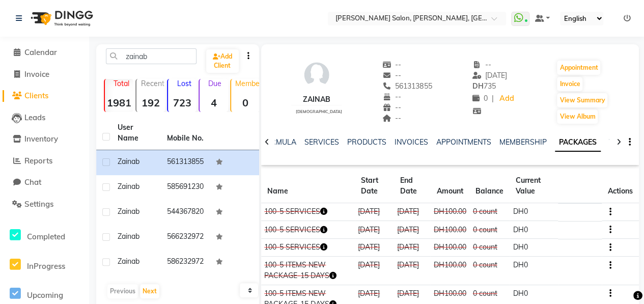
click at [268, 142] on icon at bounding box center [267, 141] width 5 height 7
click at [269, 143] on div at bounding box center [267, 141] width 12 height 20
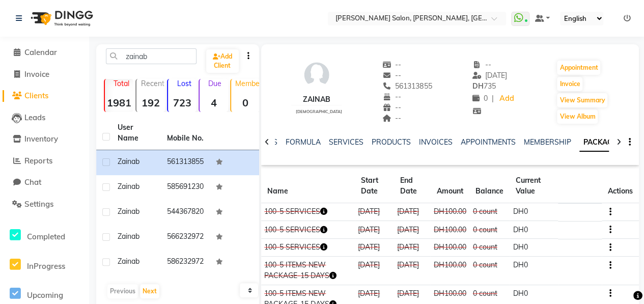
click at [271, 143] on div at bounding box center [267, 141] width 12 height 20
click at [271, 146] on div at bounding box center [267, 141] width 12 height 20
click at [272, 147] on div "NOTES FORMULA SERVICES PRODUCTS INVOICES APPOINTMENTS MEMBERSHIP PACKAGES VOUCH…" at bounding box center [450, 142] width 378 height 35
click at [272, 146] on div "NOTES FORMULA SERVICES PRODUCTS INVOICES APPOINTMENTS MEMBERSHIP PACKAGES VOUCH…" at bounding box center [450, 142] width 378 height 35
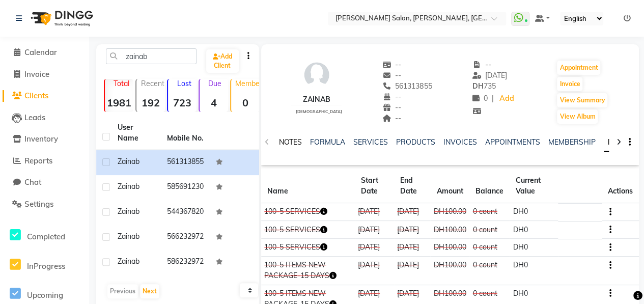
click at [287, 144] on link "NOTES" at bounding box center [290, 141] width 23 height 9
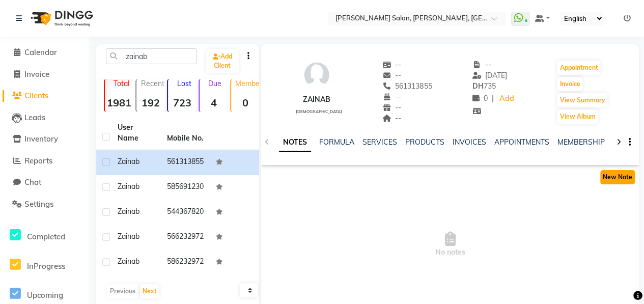
click at [618, 179] on button "New Note" at bounding box center [617, 177] width 35 height 14
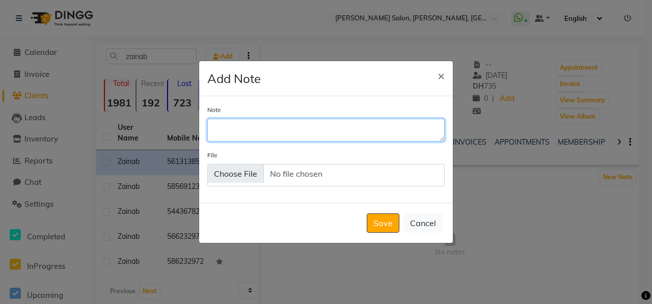
click at [290, 136] on textarea "Note" at bounding box center [325, 130] width 237 height 22
type textarea "package renewal offer send-s"
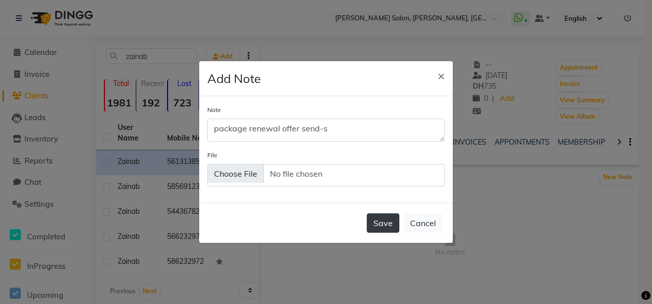
click at [382, 223] on button "Save" at bounding box center [383, 222] width 33 height 19
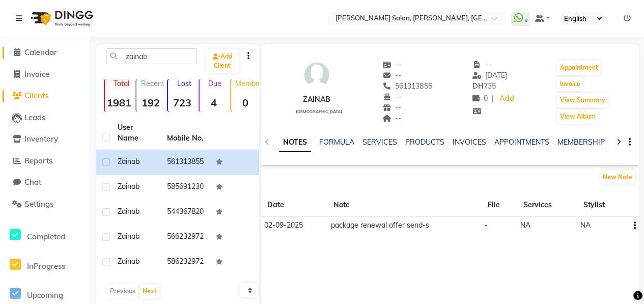
click at [36, 49] on span "Calendar" at bounding box center [40, 52] width 33 height 10
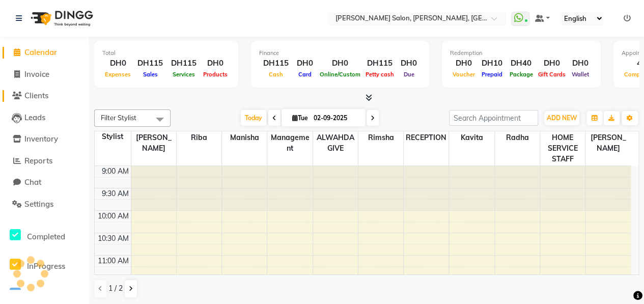
click at [40, 97] on span "Clients" at bounding box center [36, 96] width 24 height 10
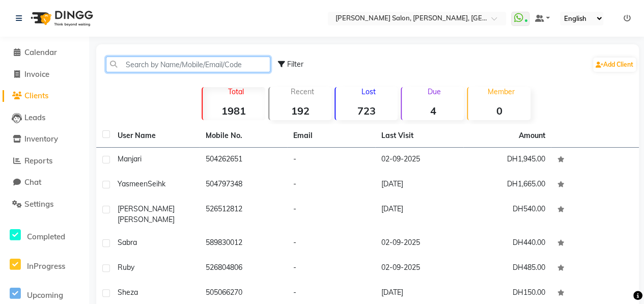
click at [151, 64] on input "text" at bounding box center [188, 65] width 164 height 16
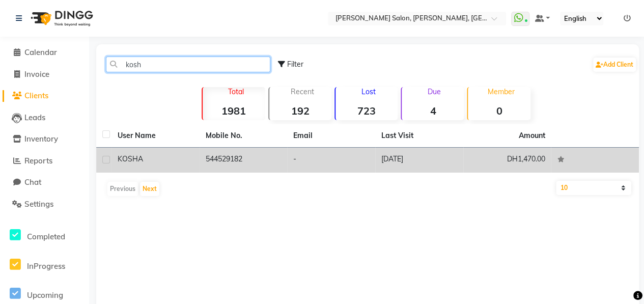
type input "kosh"
click at [196, 161] on td "KOSHA" at bounding box center [156, 160] width 88 height 25
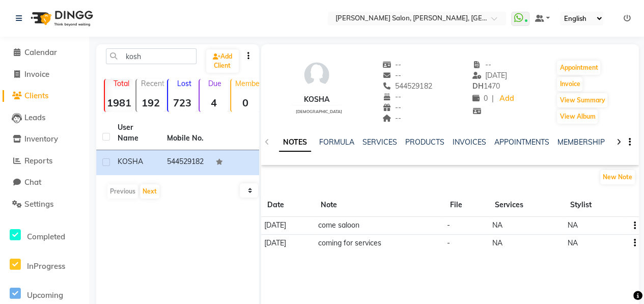
click at [616, 143] on div at bounding box center [619, 141] width 12 height 20
click at [617, 143] on icon at bounding box center [619, 141] width 5 height 7
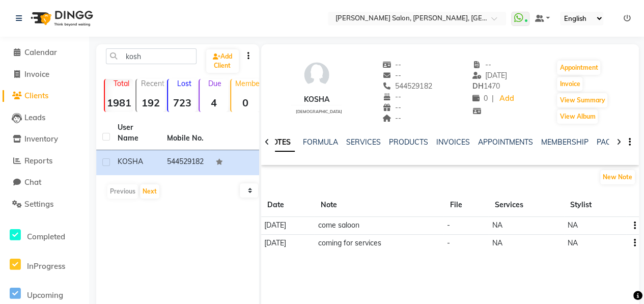
click at [617, 143] on icon at bounding box center [619, 141] width 5 height 7
click at [617, 144] on icon at bounding box center [619, 141] width 5 height 7
click at [604, 146] on link "PACKAGES" at bounding box center [599, 141] width 38 height 9
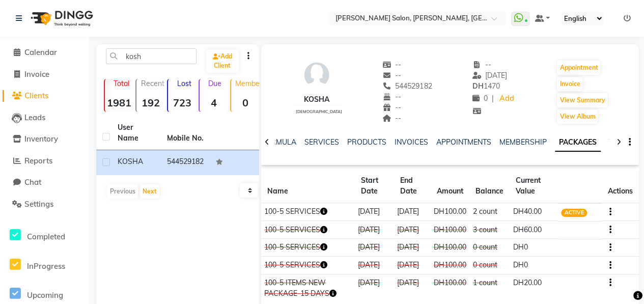
click at [619, 143] on icon at bounding box center [619, 141] width 5 height 7
click at [618, 143] on icon at bounding box center [619, 141] width 5 height 7
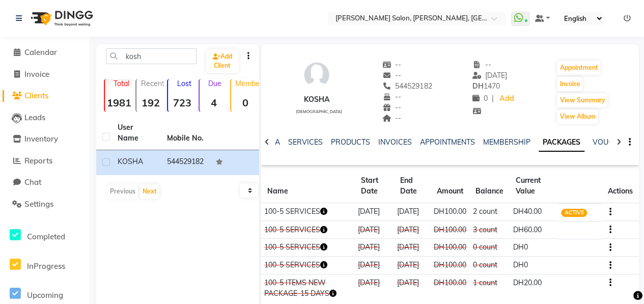
click at [618, 143] on icon at bounding box center [619, 141] width 5 height 7
click at [617, 143] on icon at bounding box center [619, 141] width 5 height 7
click at [616, 143] on div at bounding box center [619, 141] width 12 height 20
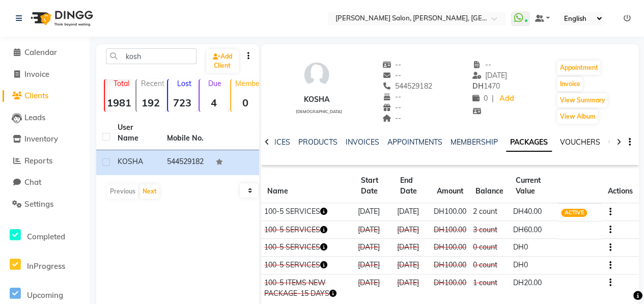
click at [580, 141] on link "VOUCHERS" at bounding box center [580, 141] width 40 height 9
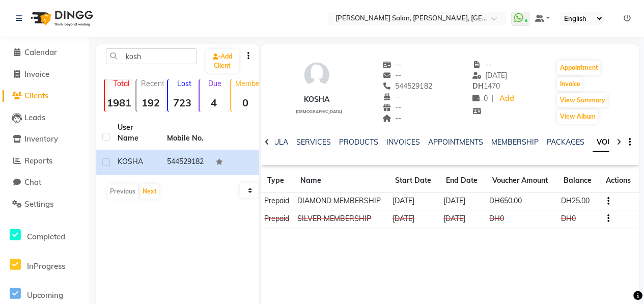
drag, startPoint x: 376, startPoint y: 83, endPoint x: 428, endPoint y: 84, distance: 52.5
click at [428, 84] on div "KOSHA [DEMOGRAPHIC_DATA] -- -- 544529182 -- -- -- -- [DATE] DH 1470 0 | Add App…" at bounding box center [450, 86] width 378 height 75
copy span "544529182"
drag, startPoint x: 441, startPoint y: 201, endPoint x: 485, endPoint y: 201, distance: 43.8
click at [486, 201] on td "[DATE]" at bounding box center [463, 201] width 46 height 18
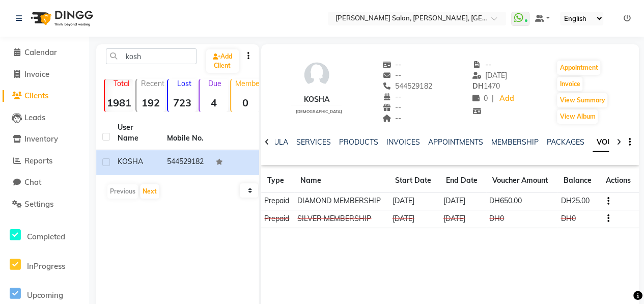
click at [267, 142] on icon at bounding box center [267, 141] width 5 height 7
click at [266, 142] on icon at bounding box center [267, 141] width 5 height 7
click at [264, 143] on div at bounding box center [267, 141] width 12 height 20
click at [264, 141] on div at bounding box center [267, 141] width 12 height 20
click at [265, 141] on div at bounding box center [267, 141] width 12 height 20
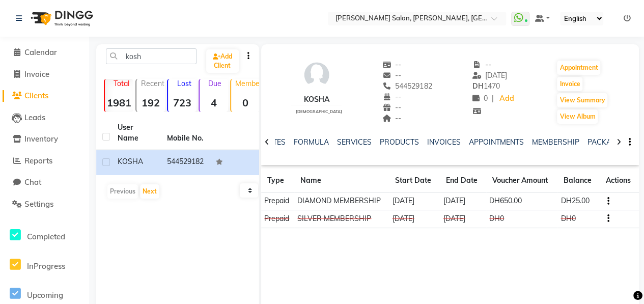
click at [265, 141] on icon at bounding box center [267, 141] width 5 height 7
click at [265, 142] on icon at bounding box center [267, 141] width 5 height 7
click at [265, 142] on div "NOTES FORMULA SERVICES PRODUCTS INVOICES APPOINTMENTS MEMBERSHIP PACKAGES VOUCH…" at bounding box center [450, 142] width 378 height 35
click at [266, 143] on div "NOTES FORMULA SERVICES PRODUCTS INVOICES APPOINTMENTS MEMBERSHIP PACKAGES VOUCH…" at bounding box center [450, 142] width 378 height 35
click at [294, 141] on link "NOTES" at bounding box center [290, 141] width 23 height 9
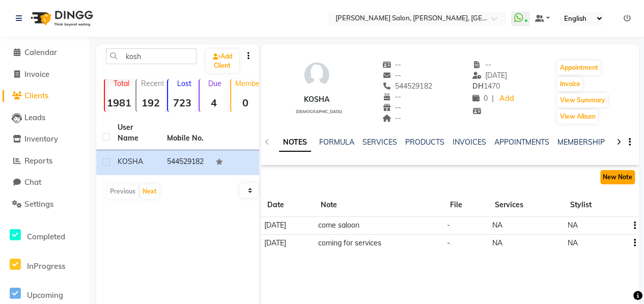
click at [618, 179] on button "New Note" at bounding box center [617, 177] width 35 height 14
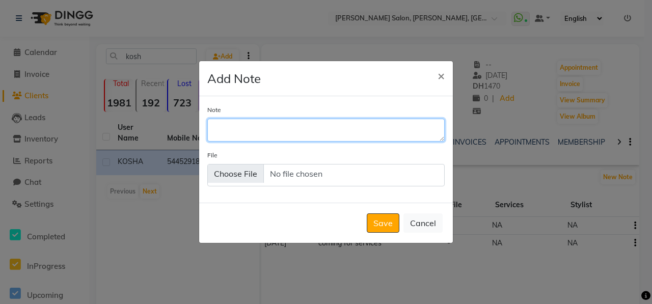
click at [291, 132] on textarea "Note" at bounding box center [325, 130] width 237 height 22
type textarea "Membership renewal offer send-s"
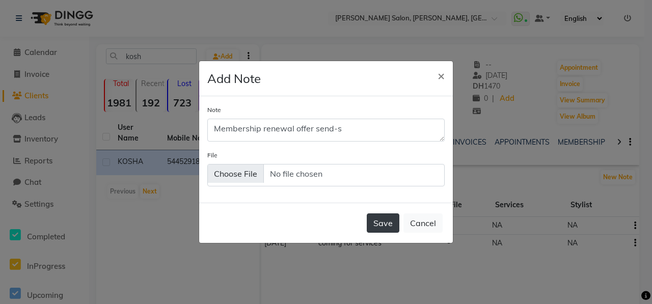
click at [382, 220] on button "Save" at bounding box center [383, 222] width 33 height 19
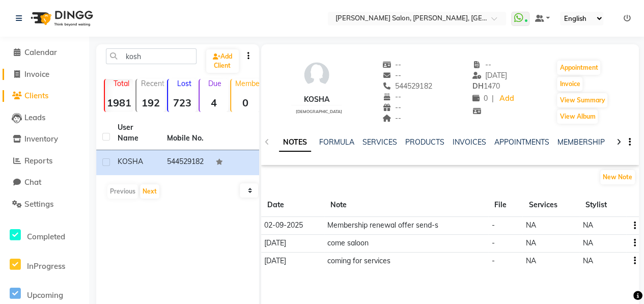
click at [45, 75] on span "Invoice" at bounding box center [36, 74] width 25 height 10
select select "service"
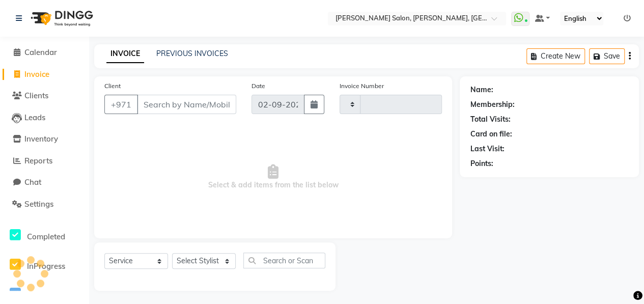
scroll to position [2, 0]
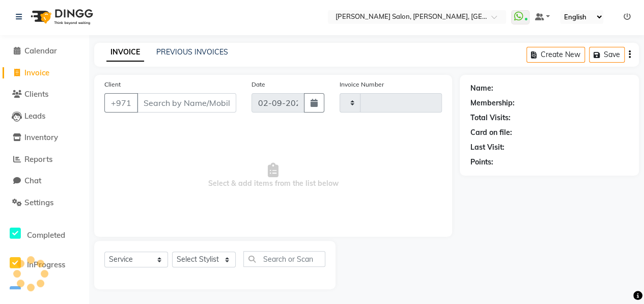
type input "0908"
select select "3934"
click at [42, 97] on span "Clients" at bounding box center [36, 94] width 24 height 10
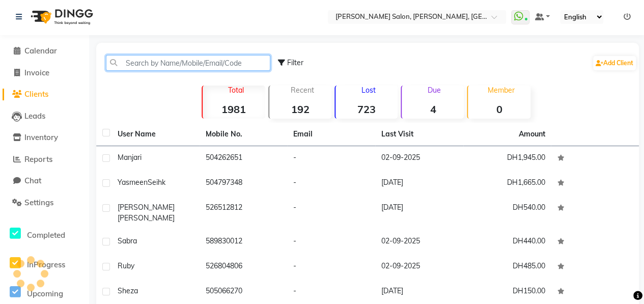
click at [166, 56] on input "text" at bounding box center [188, 63] width 164 height 16
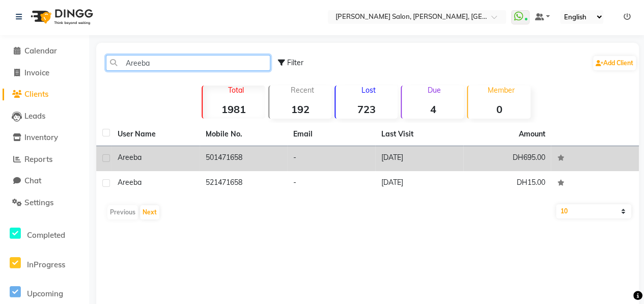
type input "Areeba"
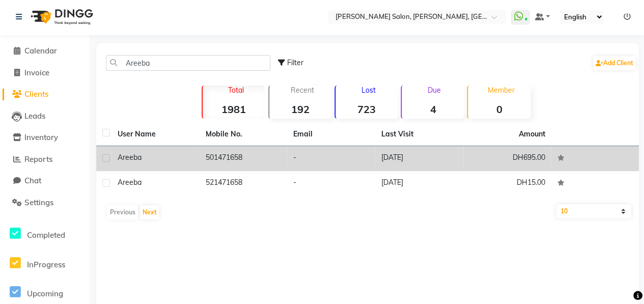
click at [188, 159] on div "Areeba" at bounding box center [156, 157] width 76 height 11
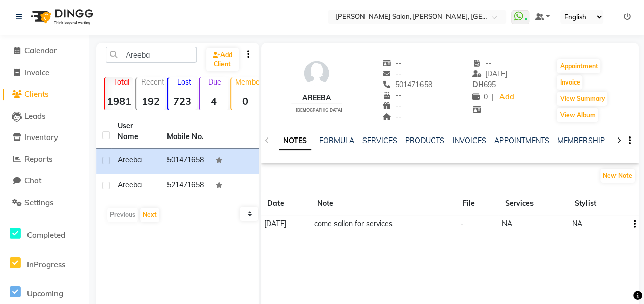
click at [621, 135] on div at bounding box center [619, 140] width 12 height 20
click at [616, 141] on div at bounding box center [619, 140] width 12 height 20
click at [617, 140] on icon at bounding box center [619, 140] width 5 height 7
click at [594, 141] on link "PACKAGES" at bounding box center [599, 140] width 38 height 9
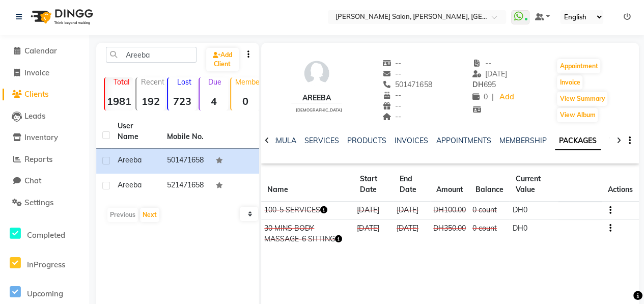
click at [609, 139] on link "VOUCHERS" at bounding box center [629, 140] width 40 height 9
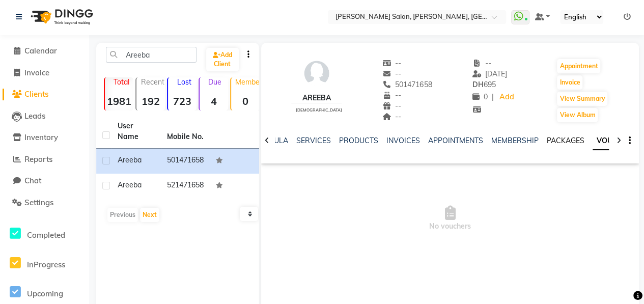
click at [557, 141] on link "PACKAGES" at bounding box center [566, 140] width 38 height 9
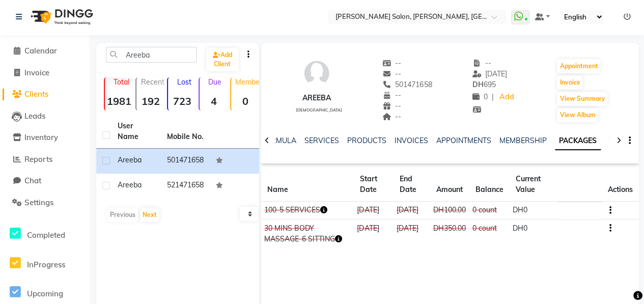
drag, startPoint x: 379, startPoint y: 86, endPoint x: 422, endPoint y: 86, distance: 43.3
click at [422, 86] on div "Areeba [DEMOGRAPHIC_DATA] -- -- 501471658 -- -- -- -- [DATE] DH 695 0 | Add App…" at bounding box center [450, 85] width 378 height 75
click at [267, 142] on icon at bounding box center [267, 140] width 5 height 7
click at [265, 142] on icon at bounding box center [267, 140] width 5 height 7
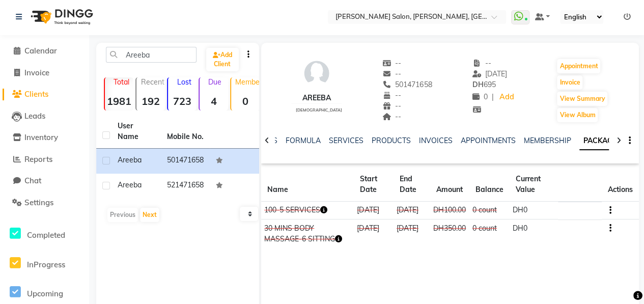
click at [264, 143] on div at bounding box center [267, 140] width 12 height 20
click at [264, 143] on div "NOTES FORMULA SERVICES PRODUCTS INVOICES APPOINTMENTS MEMBERSHIP PACKAGES VOUCH…" at bounding box center [450, 140] width 378 height 35
click at [264, 144] on div "NOTES FORMULA SERVICES PRODUCTS INVOICES APPOINTMENTS MEMBERSHIP PACKAGES VOUCH…" at bounding box center [450, 140] width 378 height 35
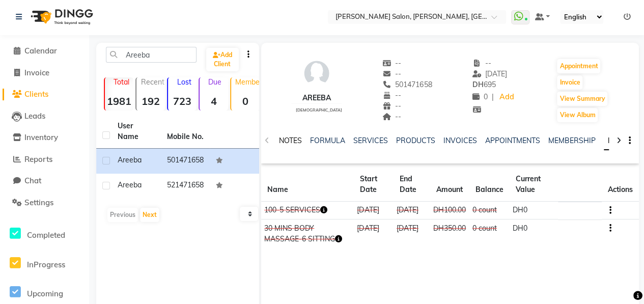
click at [292, 140] on link "NOTES" at bounding box center [290, 140] width 23 height 9
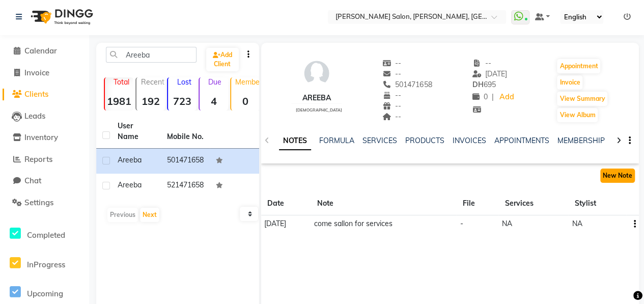
click at [625, 180] on button "New Note" at bounding box center [617, 176] width 35 height 14
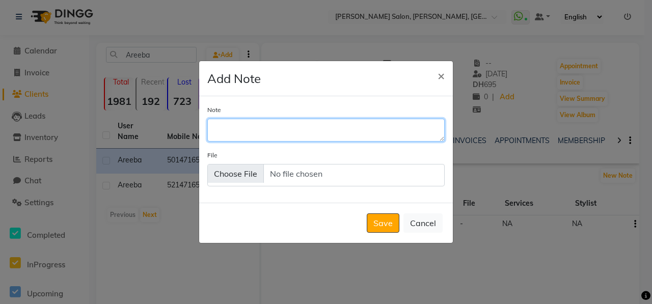
click at [279, 127] on textarea "Note" at bounding box center [325, 130] width 237 height 22
type textarea "package renewal offer send-s"
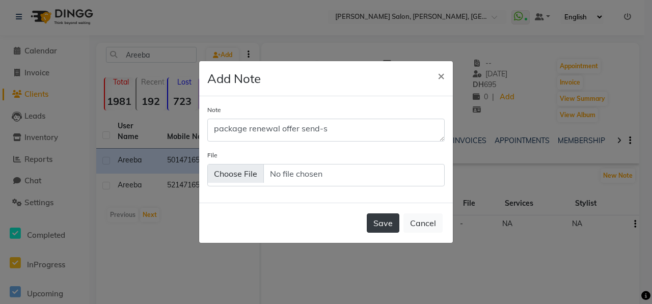
click at [387, 219] on button "Save" at bounding box center [383, 222] width 33 height 19
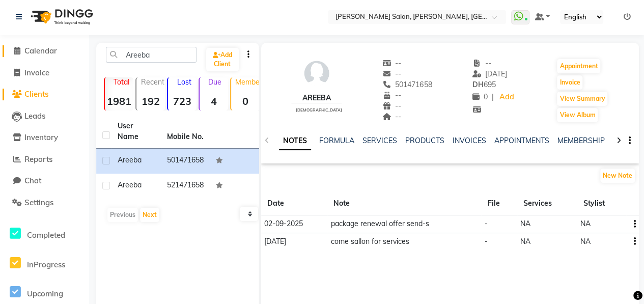
drag, startPoint x: 46, startPoint y: 49, endPoint x: 42, endPoint y: 67, distance: 17.7
click at [46, 49] on span "Calendar" at bounding box center [40, 51] width 33 height 10
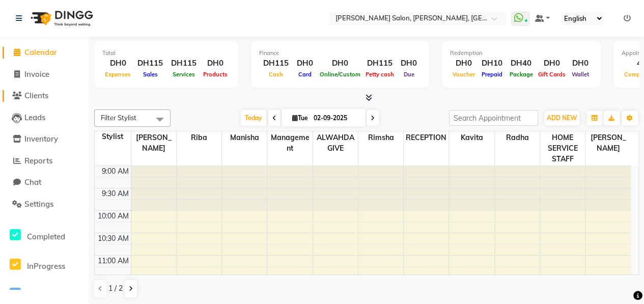
click at [39, 97] on span "Clients" at bounding box center [36, 96] width 24 height 10
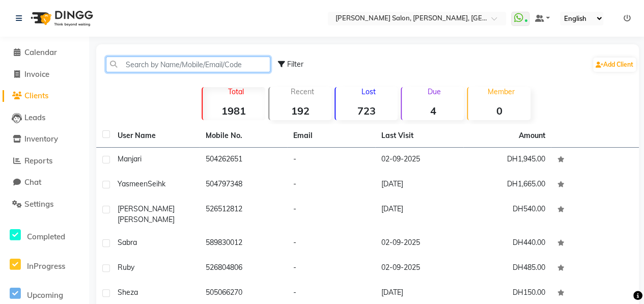
click at [137, 70] on input "text" at bounding box center [188, 65] width 164 height 16
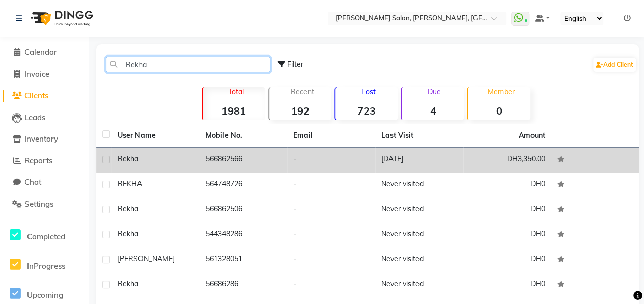
type input "Rekha"
click at [176, 154] on div "Rekha" at bounding box center [156, 159] width 76 height 11
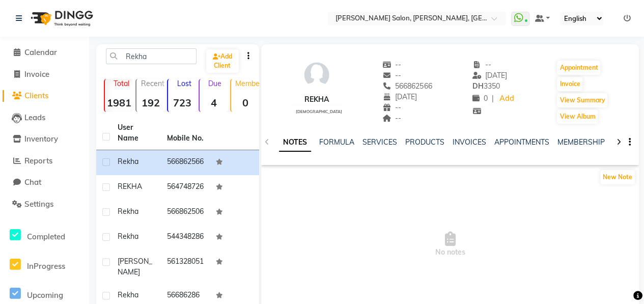
click at [618, 142] on icon at bounding box center [619, 141] width 5 height 7
click at [618, 143] on icon at bounding box center [619, 141] width 5 height 7
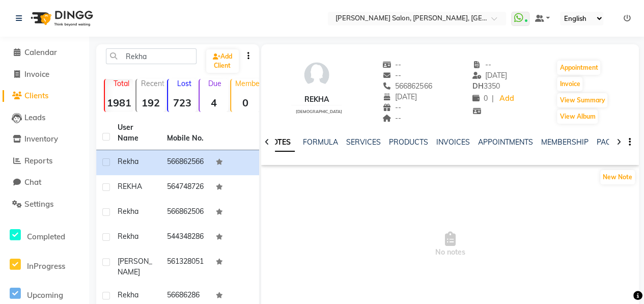
click at [618, 143] on icon at bounding box center [619, 141] width 5 height 7
drag, startPoint x: 618, startPoint y: 143, endPoint x: 599, endPoint y: 143, distance: 19.3
click at [599, 143] on link "PACKAGES" at bounding box center [599, 141] width 38 height 9
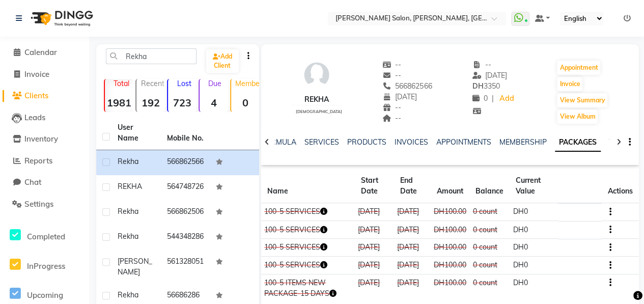
click at [609, 145] on link "VOUCHERS" at bounding box center [629, 141] width 40 height 9
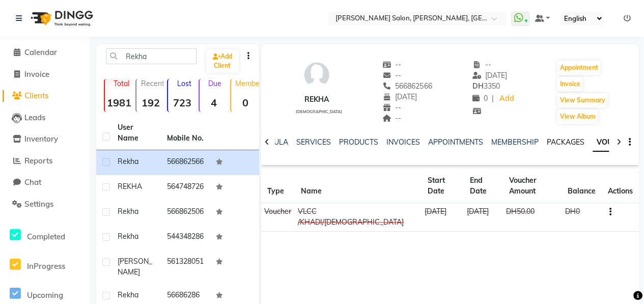
click at [551, 142] on link "PACKAGES" at bounding box center [566, 141] width 38 height 9
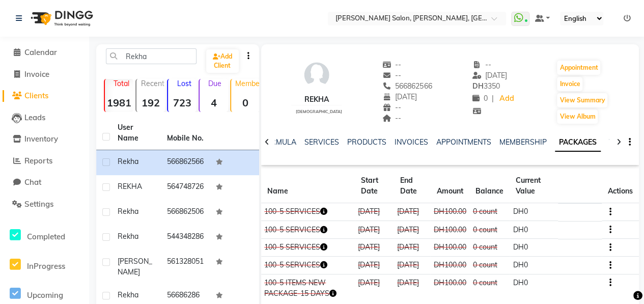
drag, startPoint x: 379, startPoint y: 85, endPoint x: 428, endPoint y: 85, distance: 49.4
click at [428, 85] on div "Rekha [DEMOGRAPHIC_DATA] -- -- 566862566 Mobile No. [DATE] -- -- -- [DATE] DH 3…" at bounding box center [450, 86] width 378 height 75
click at [270, 140] on div at bounding box center [267, 141] width 12 height 20
click at [267, 140] on icon at bounding box center [267, 141] width 5 height 7
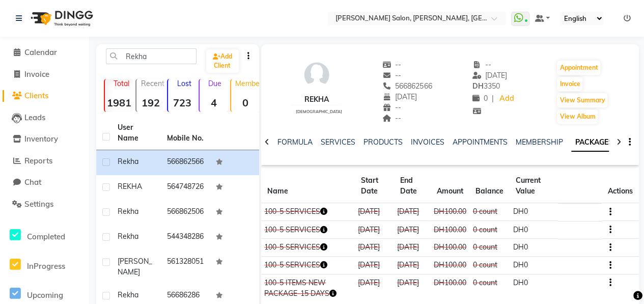
click at [267, 140] on icon at bounding box center [267, 141] width 5 height 7
click at [266, 141] on icon at bounding box center [267, 141] width 5 height 7
click at [286, 143] on link "NOTES" at bounding box center [290, 141] width 23 height 9
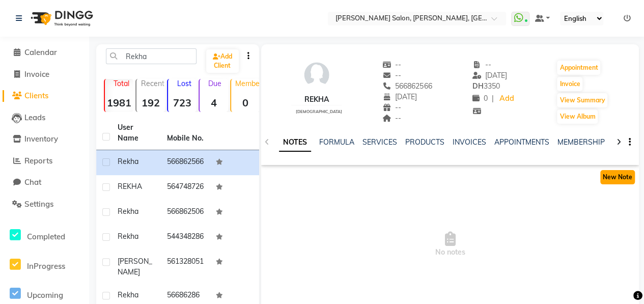
click at [612, 174] on button "New Note" at bounding box center [617, 177] width 35 height 14
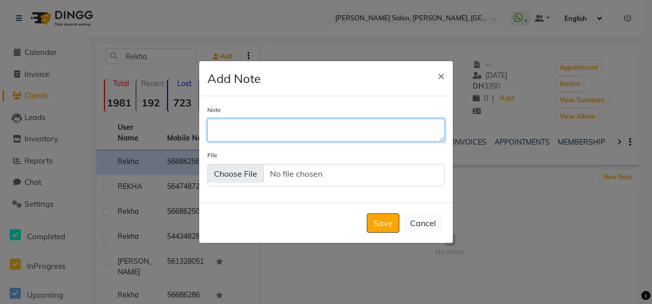
click at [350, 131] on textarea "Note" at bounding box center [325, 130] width 237 height 22
type textarea "package renewal offer send"
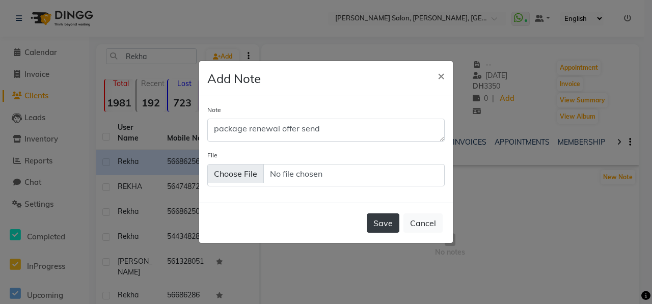
click at [380, 214] on button "Save" at bounding box center [383, 222] width 33 height 19
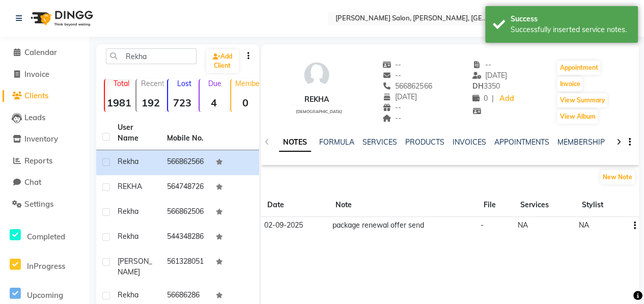
click at [621, 143] on div at bounding box center [619, 141] width 12 height 20
click at [617, 143] on icon at bounding box center [619, 141] width 5 height 7
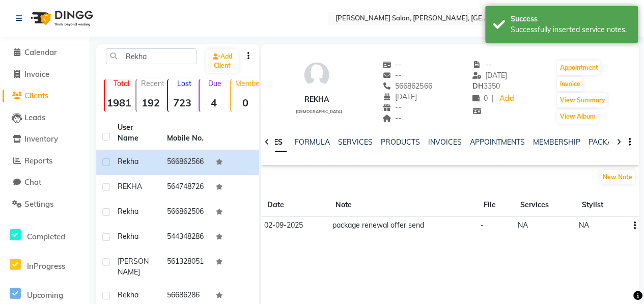
click at [614, 143] on div at bounding box center [619, 141] width 12 height 20
click at [613, 143] on div at bounding box center [619, 141] width 12 height 20
click at [602, 145] on link "PACKAGES" at bounding box center [591, 141] width 38 height 9
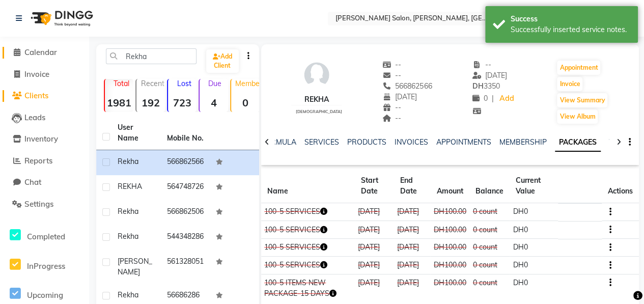
click at [48, 54] on span "Calendar" at bounding box center [40, 52] width 33 height 10
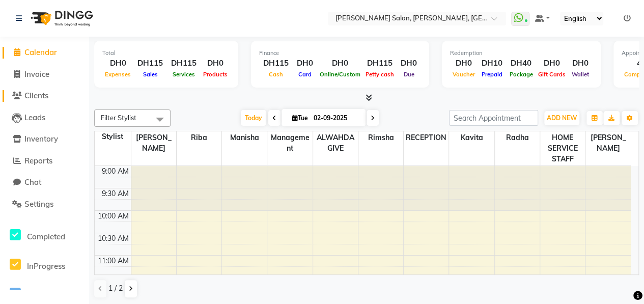
click at [38, 94] on span "Clients" at bounding box center [36, 96] width 24 height 10
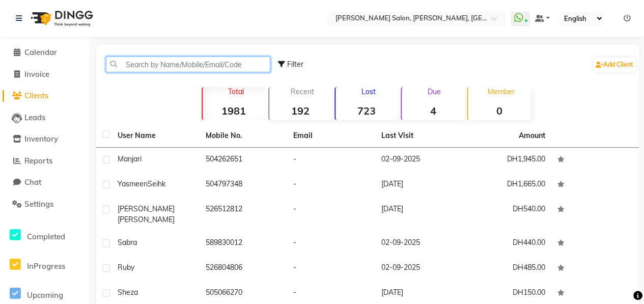
click at [146, 59] on input "text" at bounding box center [188, 65] width 164 height 16
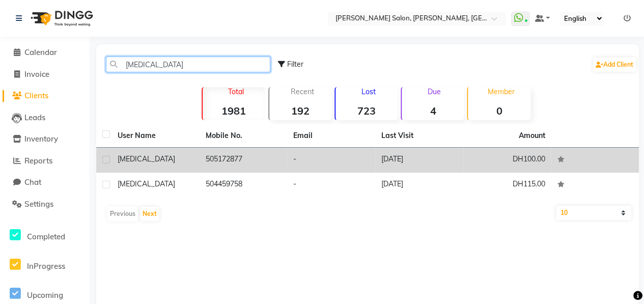
type input "[MEDICAL_DATA]"
click at [194, 158] on td "[MEDICAL_DATA]" at bounding box center [156, 160] width 88 height 25
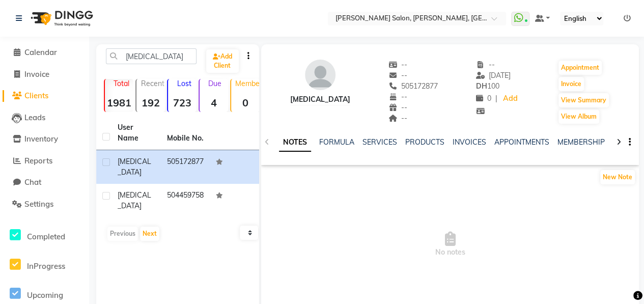
click at [615, 139] on div at bounding box center [619, 141] width 12 height 20
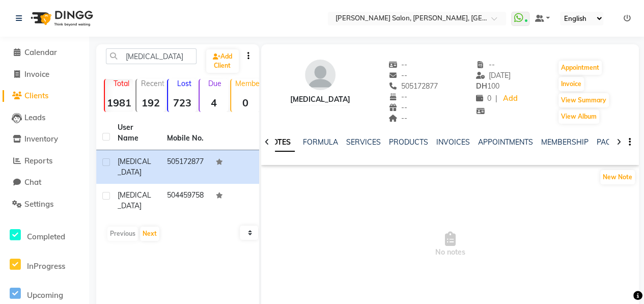
click at [615, 139] on div at bounding box center [619, 141] width 12 height 20
drag, startPoint x: 615, startPoint y: 139, endPoint x: 593, endPoint y: 141, distance: 22.0
click at [593, 141] on link "PACKAGES" at bounding box center [608, 141] width 38 height 9
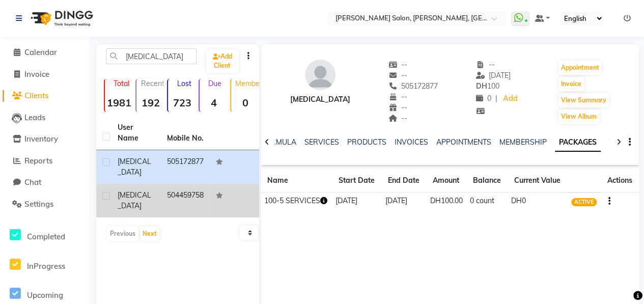
click at [157, 202] on td "[MEDICAL_DATA]" at bounding box center [136, 201] width 49 height 34
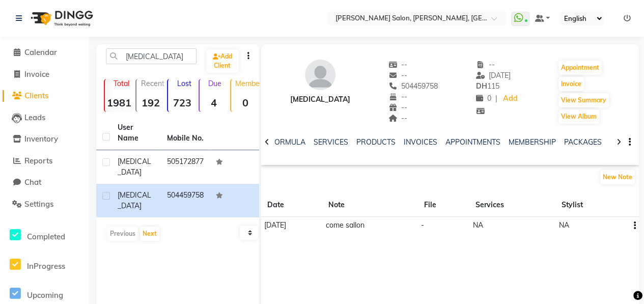
click at [610, 144] on link "VOUCHERS" at bounding box center [630, 141] width 40 height 9
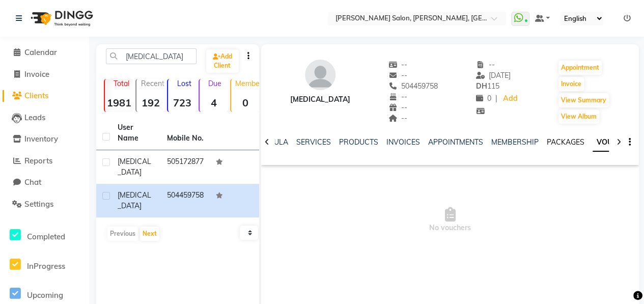
click at [562, 140] on link "PACKAGES" at bounding box center [566, 141] width 38 height 9
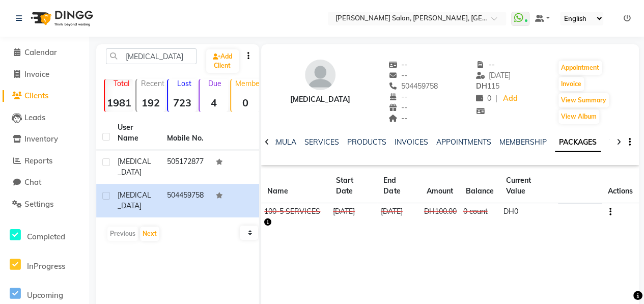
drag, startPoint x: 378, startPoint y: 80, endPoint x: 427, endPoint y: 81, distance: 48.9
click at [262, 145] on div at bounding box center [267, 141] width 12 height 20
click at [261, 145] on div at bounding box center [267, 141] width 12 height 20
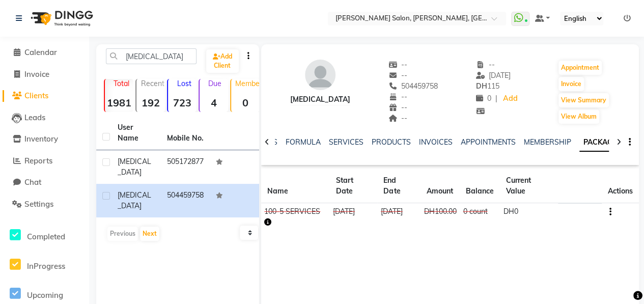
click at [263, 145] on div at bounding box center [267, 141] width 12 height 20
click at [266, 144] on icon at bounding box center [267, 141] width 5 height 7
click at [266, 144] on div "NOTES FORMULA SERVICES PRODUCTS INVOICES APPOINTMENTS MEMBERSHIP PACKAGES VOUCH…" at bounding box center [450, 142] width 378 height 35
click at [285, 142] on link "NOTES" at bounding box center [290, 141] width 23 height 9
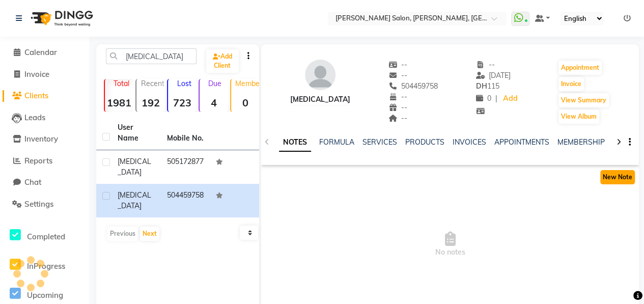
click at [611, 180] on button "New Note" at bounding box center [617, 177] width 35 height 14
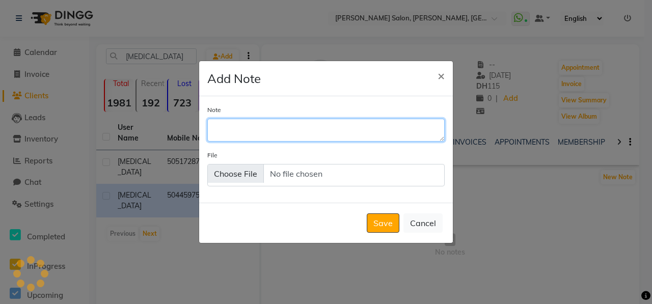
click at [355, 131] on textarea "Note" at bounding box center [325, 130] width 237 height 22
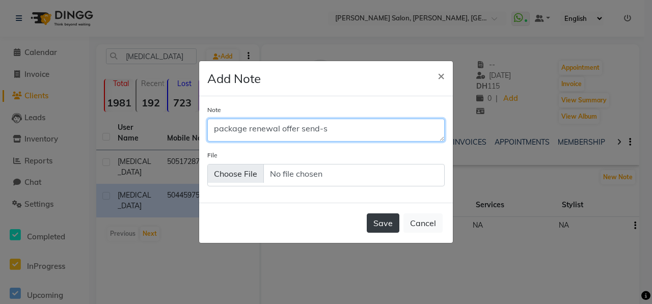
type textarea "package renewal offer send-s"
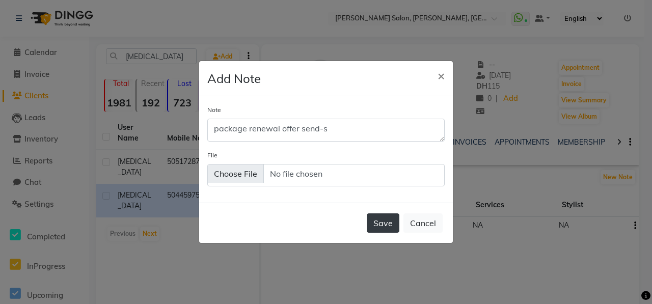
click at [376, 219] on button "Save" at bounding box center [383, 222] width 33 height 19
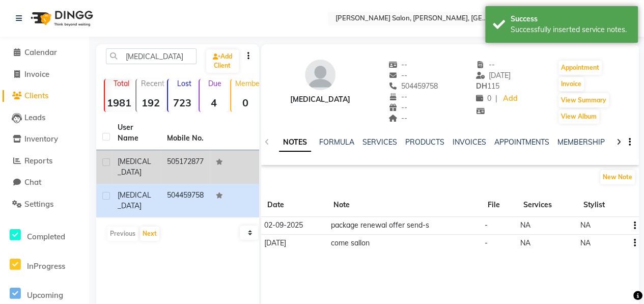
click at [146, 174] on td "[MEDICAL_DATA]" at bounding box center [136, 167] width 49 height 34
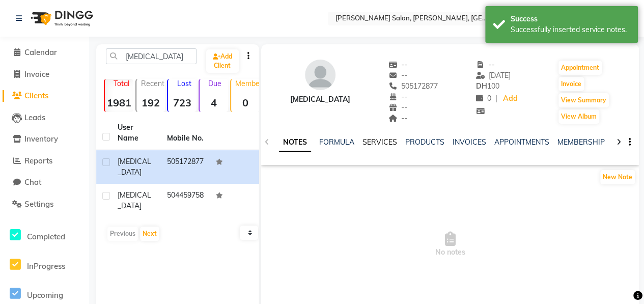
click at [377, 145] on link "SERVICES" at bounding box center [380, 141] width 35 height 9
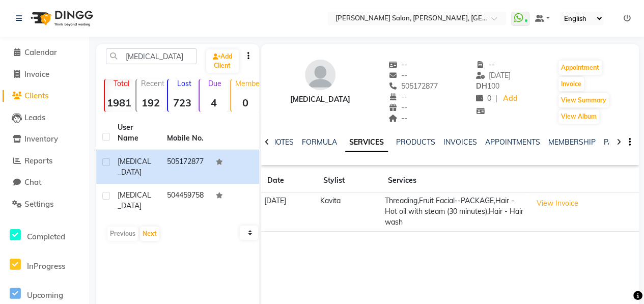
drag, startPoint x: 380, startPoint y: 87, endPoint x: 425, endPoint y: 88, distance: 44.8
click at [425, 88] on div "[MEDICAL_DATA] -- -- 505172877 -- -- -- -- [DATE] DH 100 0 | Add Appointment In…" at bounding box center [450, 86] width 378 height 75
click at [278, 142] on link "NOTES" at bounding box center [282, 141] width 23 height 9
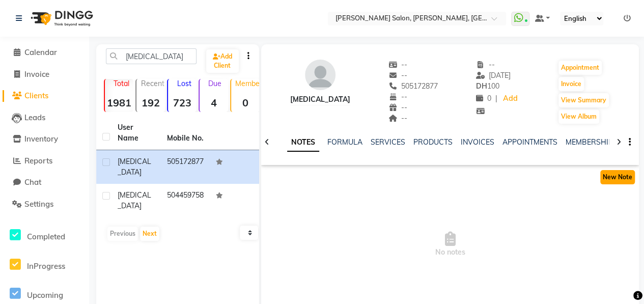
click at [606, 175] on button "New Note" at bounding box center [617, 177] width 35 height 14
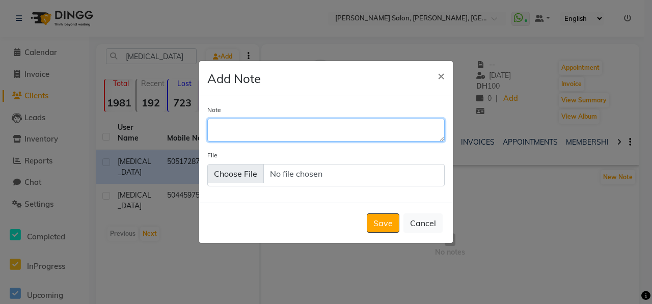
click at [284, 126] on textarea "Note" at bounding box center [325, 130] width 237 height 22
type textarea "package renewal offer send-s"
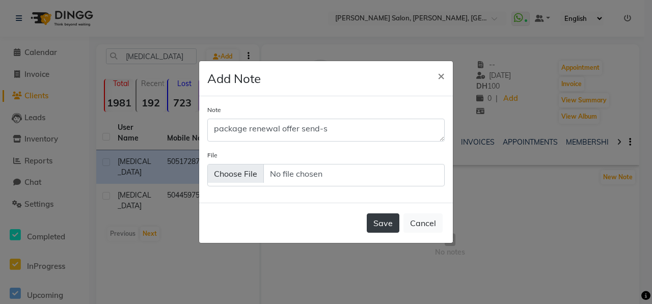
click at [383, 218] on button "Save" at bounding box center [383, 222] width 33 height 19
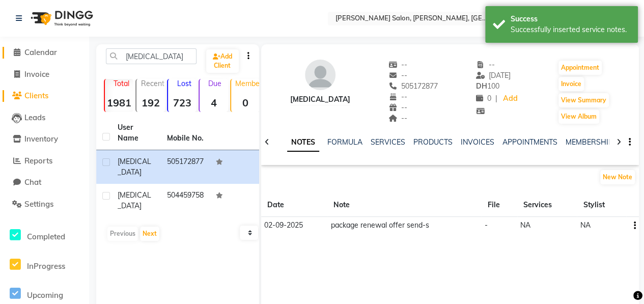
click at [36, 50] on span "Calendar" at bounding box center [40, 52] width 33 height 10
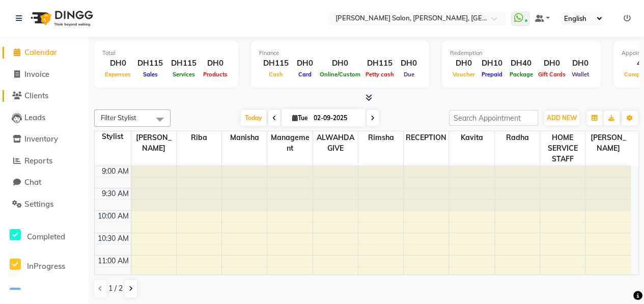
click at [43, 96] on span "Clients" at bounding box center [36, 96] width 24 height 10
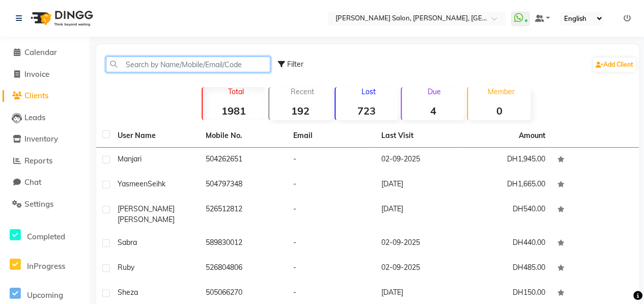
click at [171, 66] on input "text" at bounding box center [188, 65] width 164 height 16
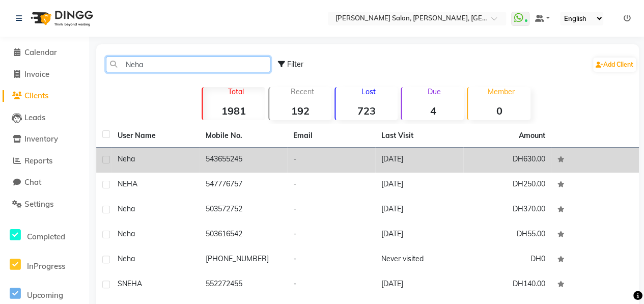
type input "Neha"
click at [188, 166] on td "Neha" at bounding box center [156, 160] width 88 height 25
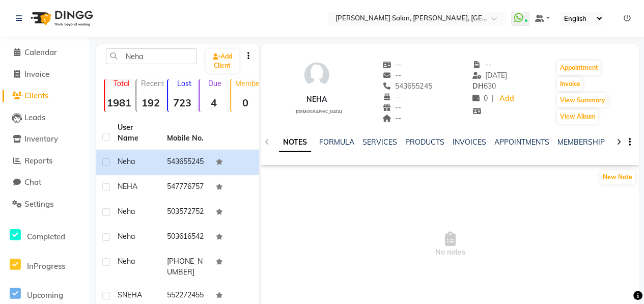
click at [621, 137] on div at bounding box center [619, 141] width 12 height 20
click at [620, 137] on div at bounding box center [619, 141] width 12 height 20
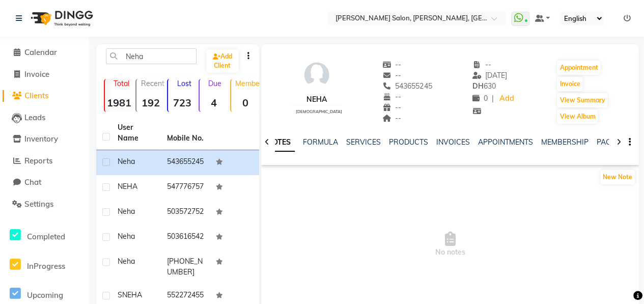
click at [620, 137] on div at bounding box center [619, 141] width 12 height 20
drag, startPoint x: 620, startPoint y: 137, endPoint x: 595, endPoint y: 137, distance: 25.0
click at [596, 137] on div "PACKAGES" at bounding box center [608, 142] width 38 height 11
click at [595, 140] on link "PACKAGES" at bounding box center [608, 141] width 38 height 9
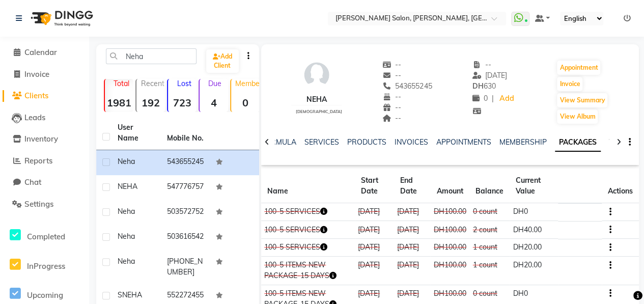
click at [609, 141] on link "VOUCHERS" at bounding box center [629, 141] width 40 height 9
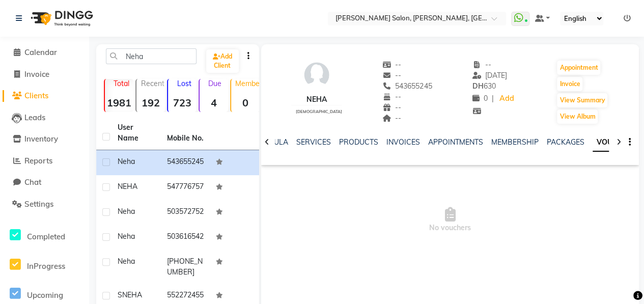
drag, startPoint x: 377, startPoint y: 85, endPoint x: 427, endPoint y: 87, distance: 50.0
click at [427, 87] on div "Neha [DEMOGRAPHIC_DATA] -- -- 543655245 Mobile No. -- -- -- -- [DATE] DH 630 0 …" at bounding box center [450, 86] width 378 height 75
click at [265, 143] on icon at bounding box center [267, 141] width 5 height 7
click at [267, 143] on icon at bounding box center [267, 141] width 5 height 7
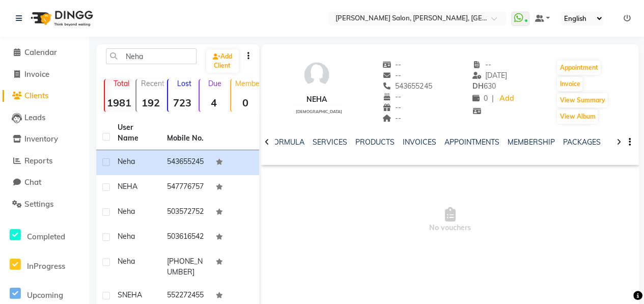
click at [267, 143] on icon at bounding box center [267, 141] width 5 height 7
click at [268, 143] on icon at bounding box center [267, 141] width 5 height 7
click at [280, 143] on link "NOTES" at bounding box center [290, 141] width 23 height 9
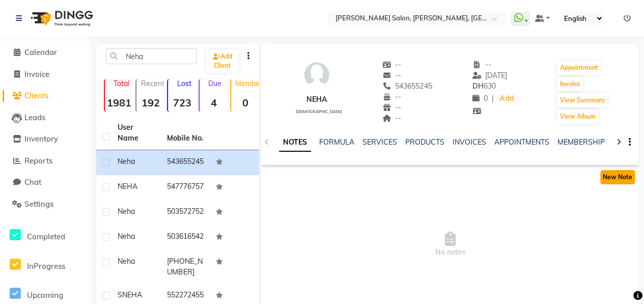
click at [615, 179] on button "New Note" at bounding box center [617, 177] width 35 height 14
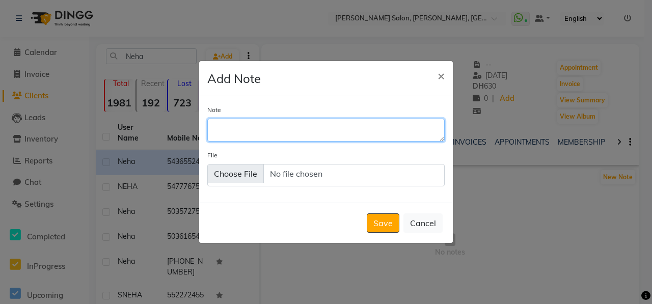
click at [336, 135] on textarea "Note" at bounding box center [325, 130] width 237 height 22
type textarea "package renewal offer send"
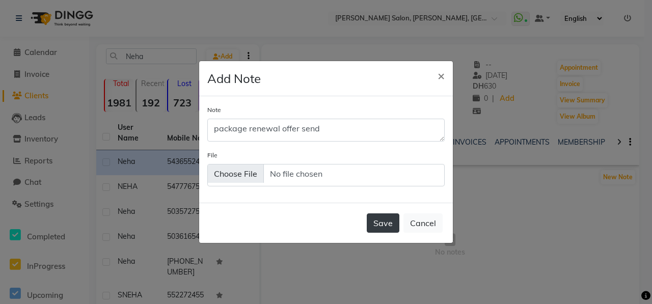
click at [389, 225] on button "Save" at bounding box center [383, 222] width 33 height 19
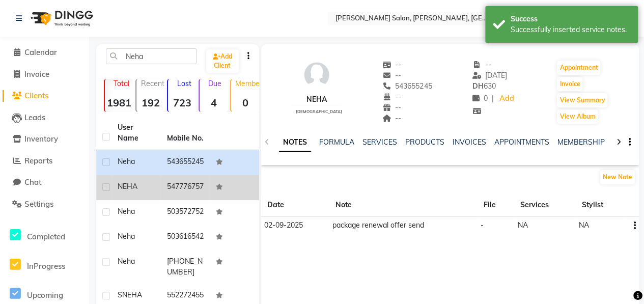
click at [136, 200] on td "NEHA" at bounding box center [136, 187] width 49 height 25
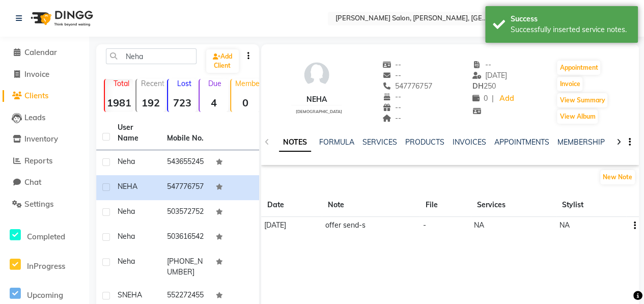
click at [622, 143] on div at bounding box center [619, 141] width 12 height 20
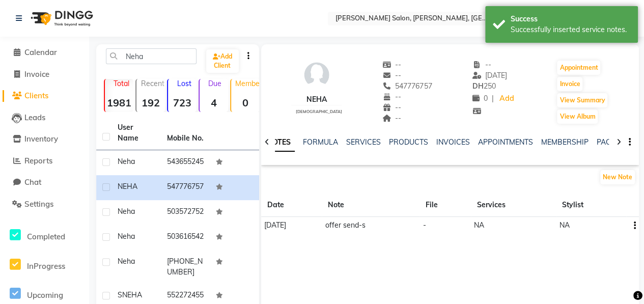
click at [622, 143] on div at bounding box center [619, 141] width 12 height 20
drag, startPoint x: 621, startPoint y: 143, endPoint x: 599, endPoint y: 142, distance: 22.4
click at [602, 143] on link "PACKAGES" at bounding box center [591, 141] width 38 height 9
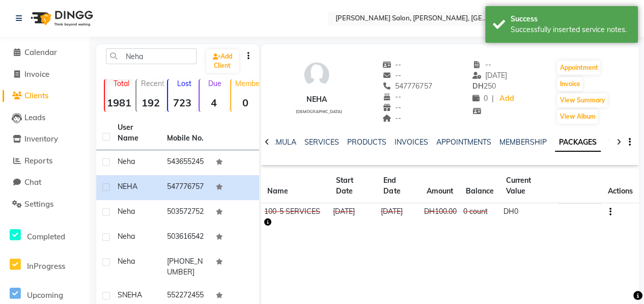
click at [609, 139] on link "VOUCHERS" at bounding box center [629, 141] width 40 height 9
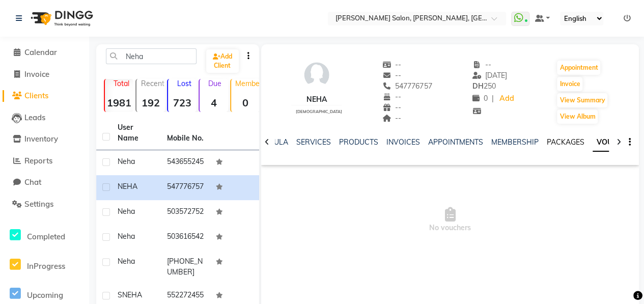
click at [550, 145] on link "PACKAGES" at bounding box center [566, 141] width 38 height 9
